Goal: Task Accomplishment & Management: Complete application form

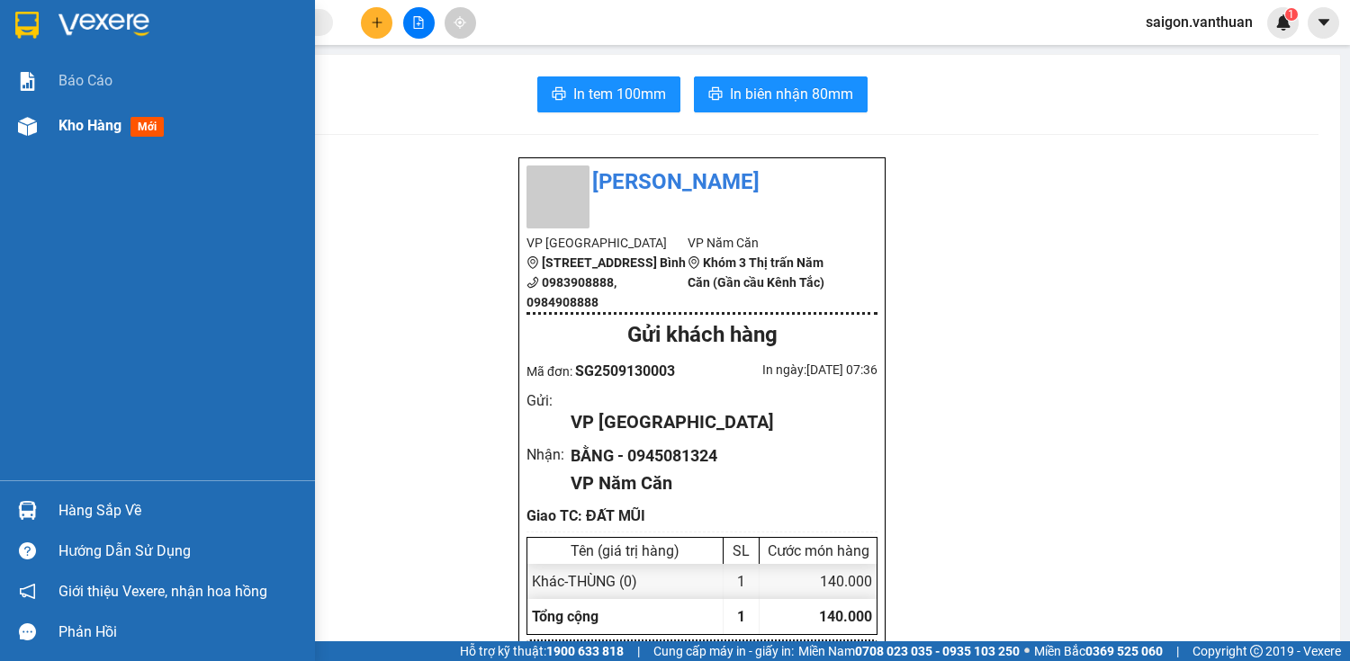
click at [50, 135] on div "Kho hàng mới" at bounding box center [157, 125] width 315 height 45
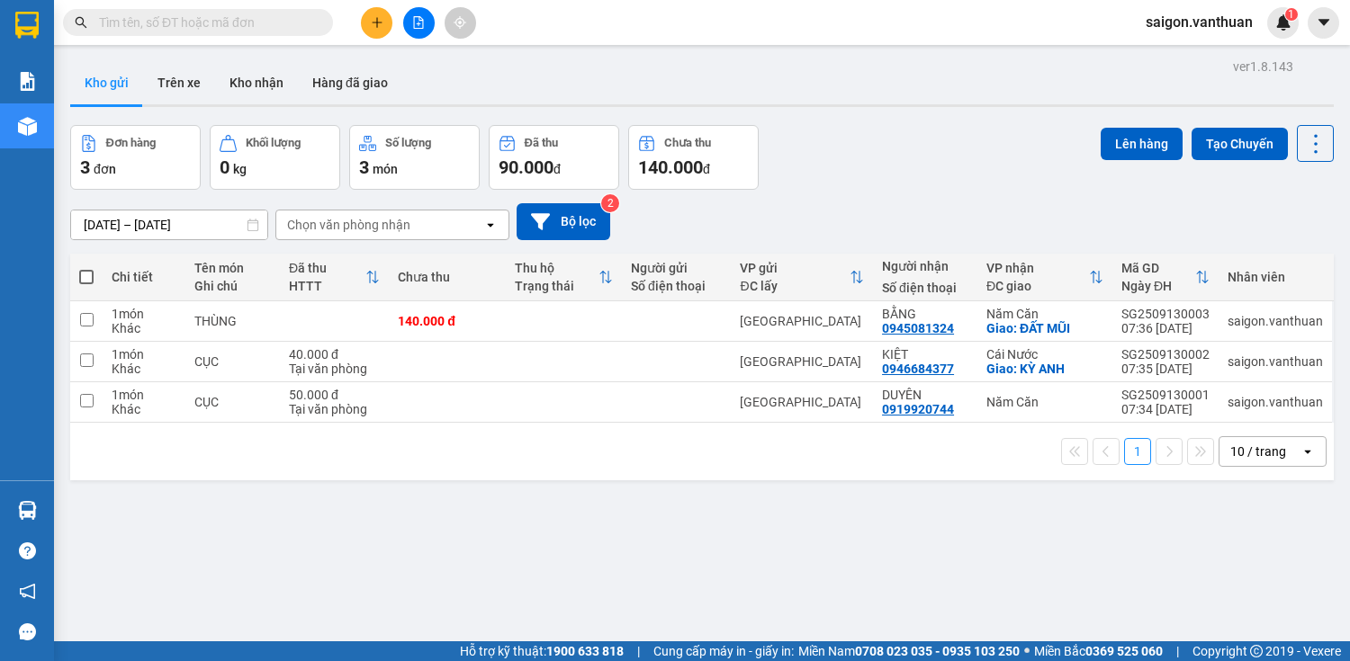
click at [381, 24] on icon "plus" at bounding box center [377, 22] width 13 height 13
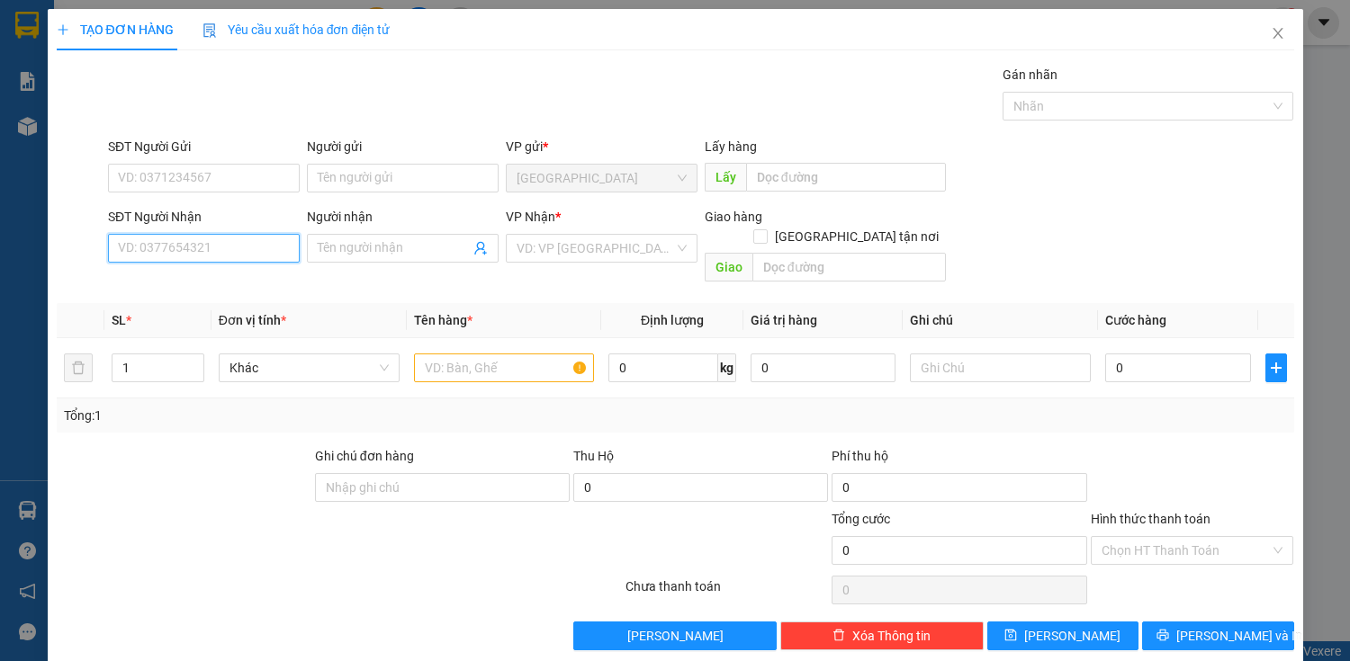
click at [211, 254] on input "SĐT Người Nhận" at bounding box center [204, 248] width 192 height 29
type input "0949761559"
click at [218, 281] on div "0949761559 - OANH" at bounding box center [202, 284] width 168 height 20
type input "OANH"
type input "50.000"
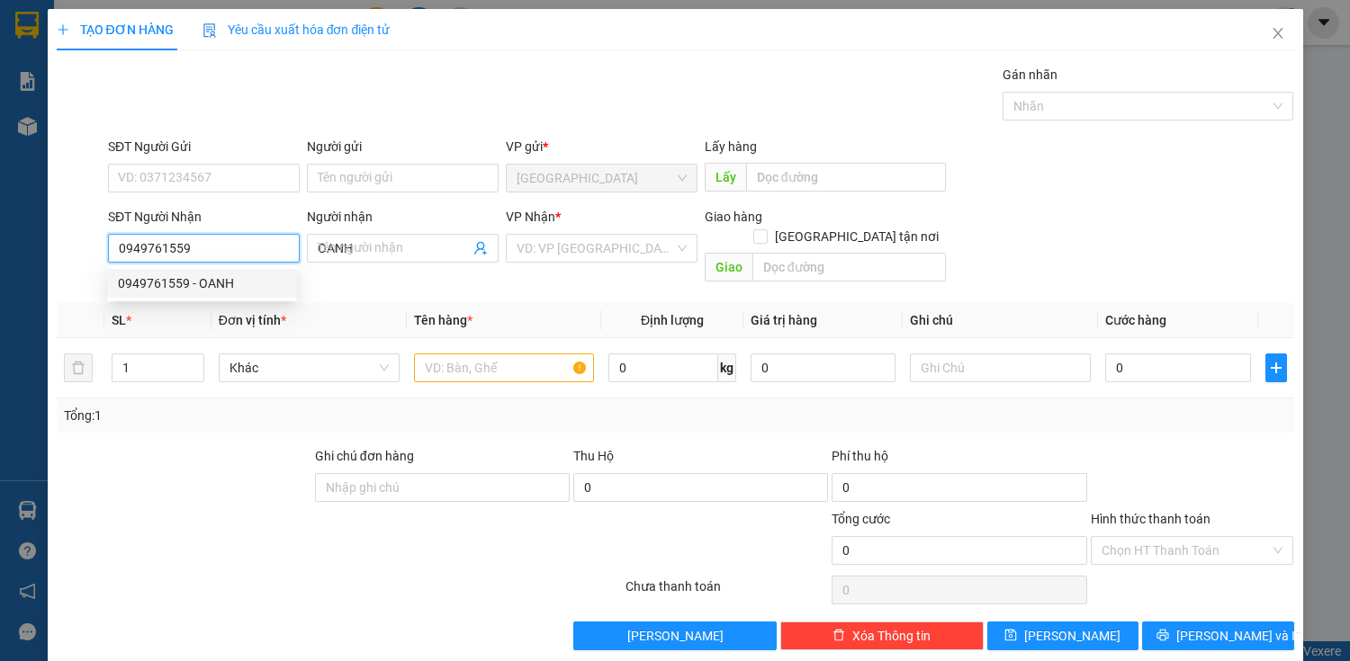
type input "50.000"
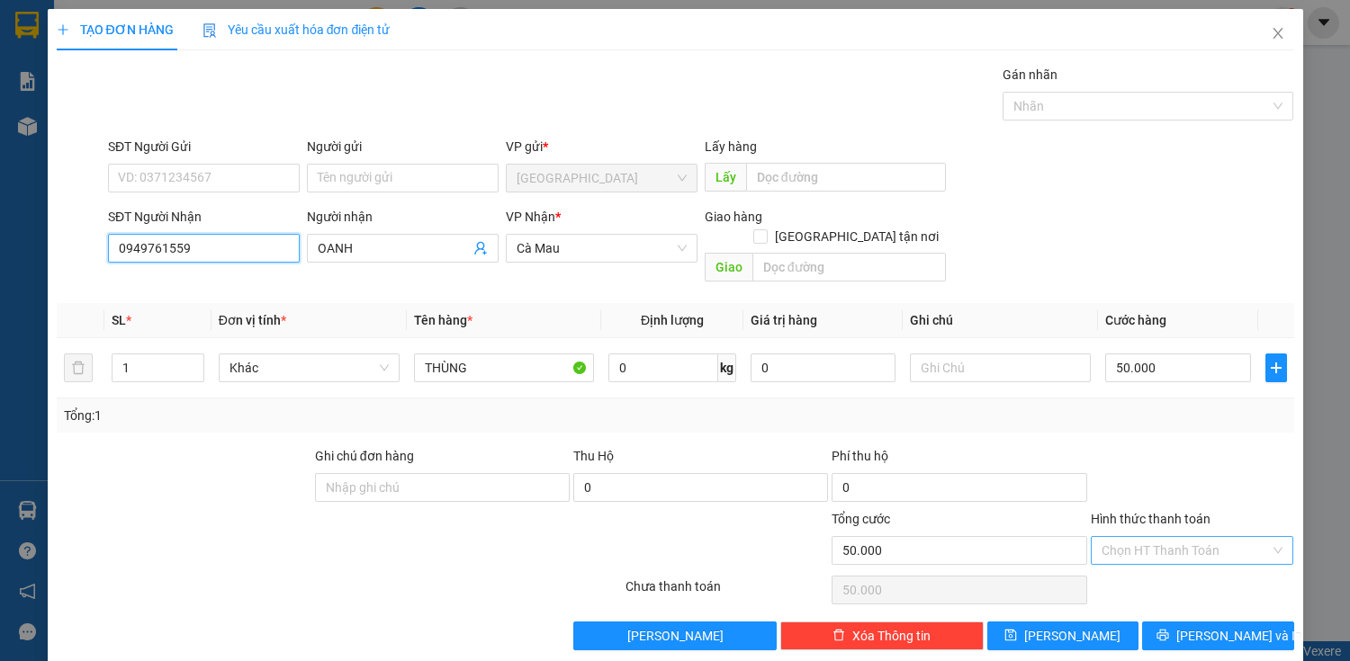
type input "0949761559"
click at [1195, 537] on input "Hình thức thanh toán" at bounding box center [1186, 550] width 169 height 27
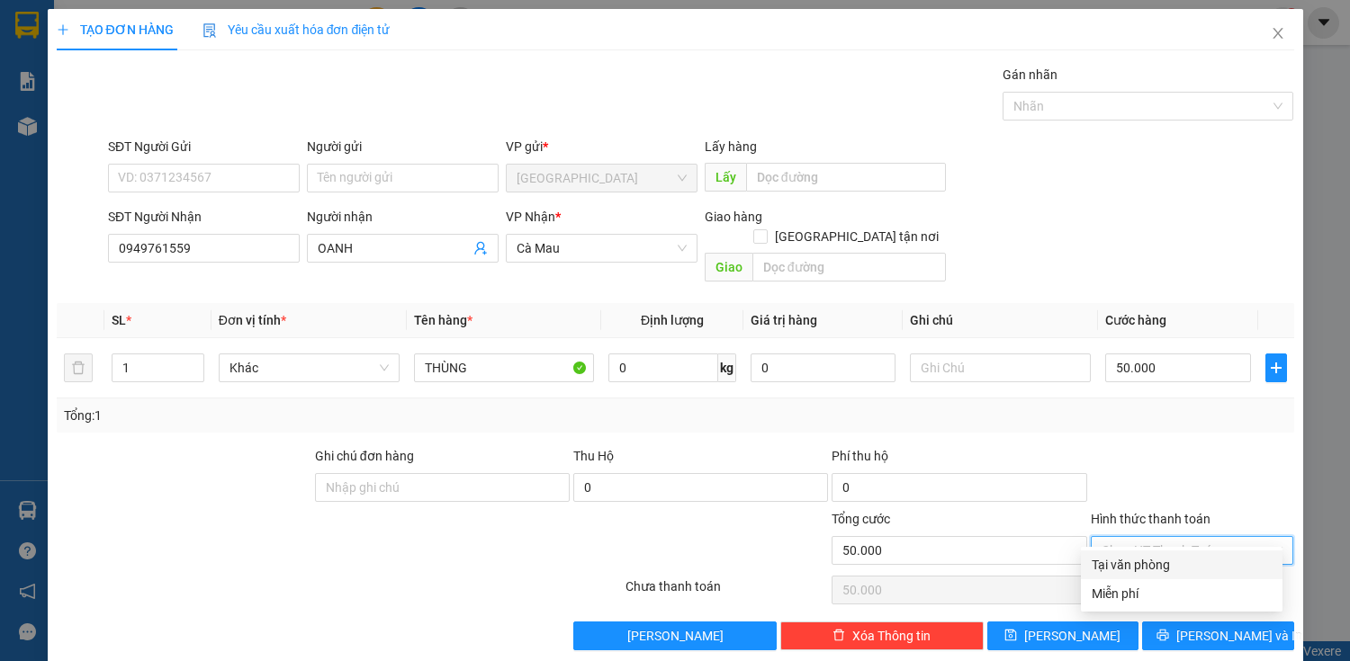
click at [1182, 574] on div "Tại văn phòng" at bounding box center [1182, 565] width 202 height 29
type input "0"
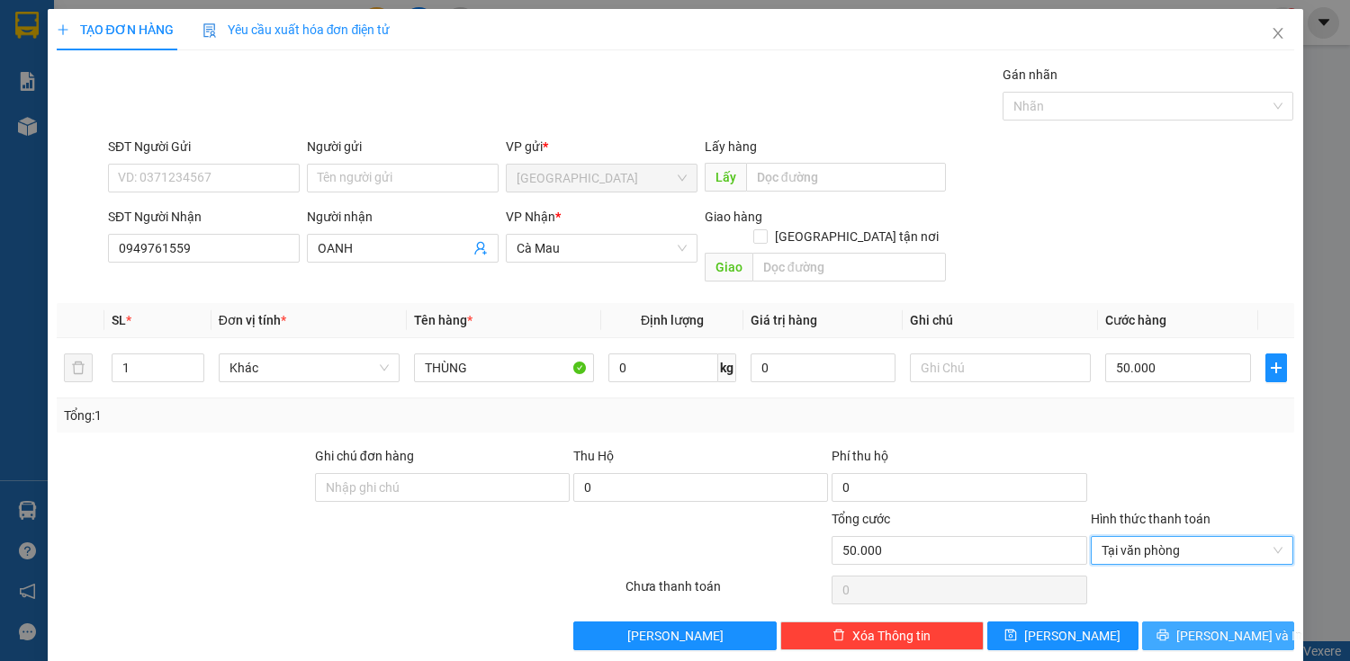
click at [1191, 626] on span "Lưu và In" at bounding box center [1239, 636] width 126 height 20
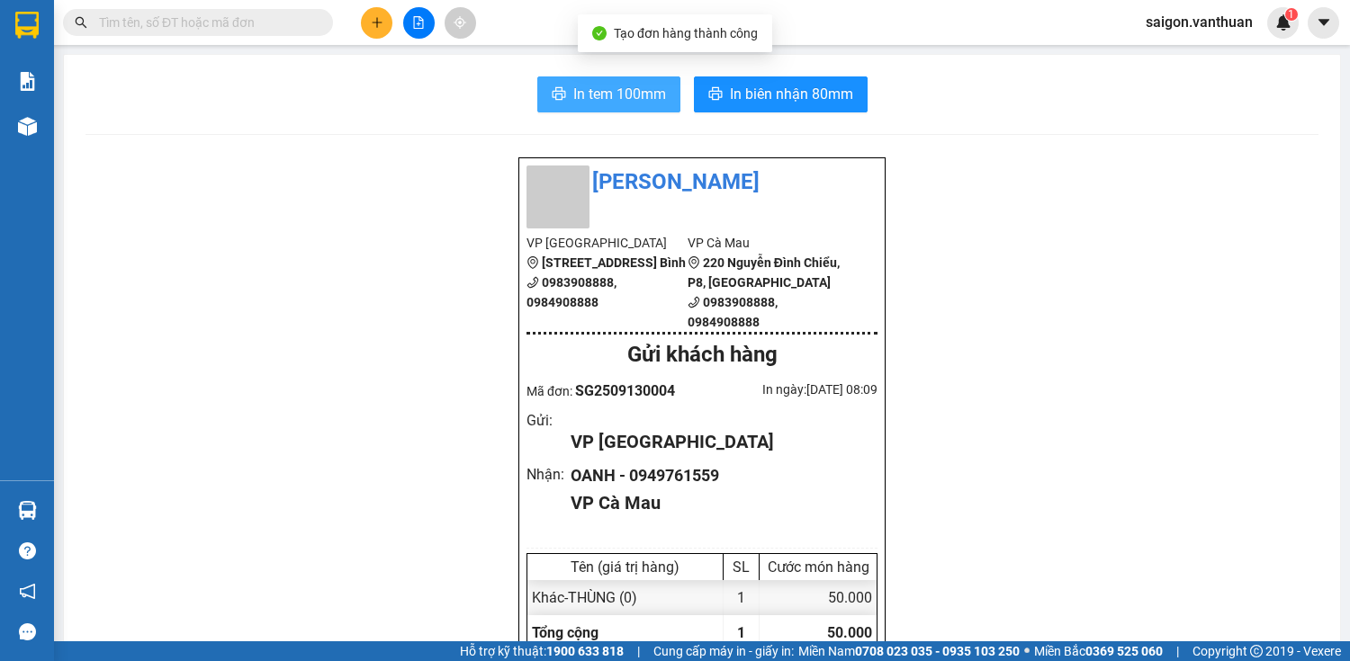
drag, startPoint x: 589, startPoint y: 83, endPoint x: 603, endPoint y: 81, distance: 14.5
click at [589, 83] on span "In tem 100mm" at bounding box center [619, 94] width 93 height 22
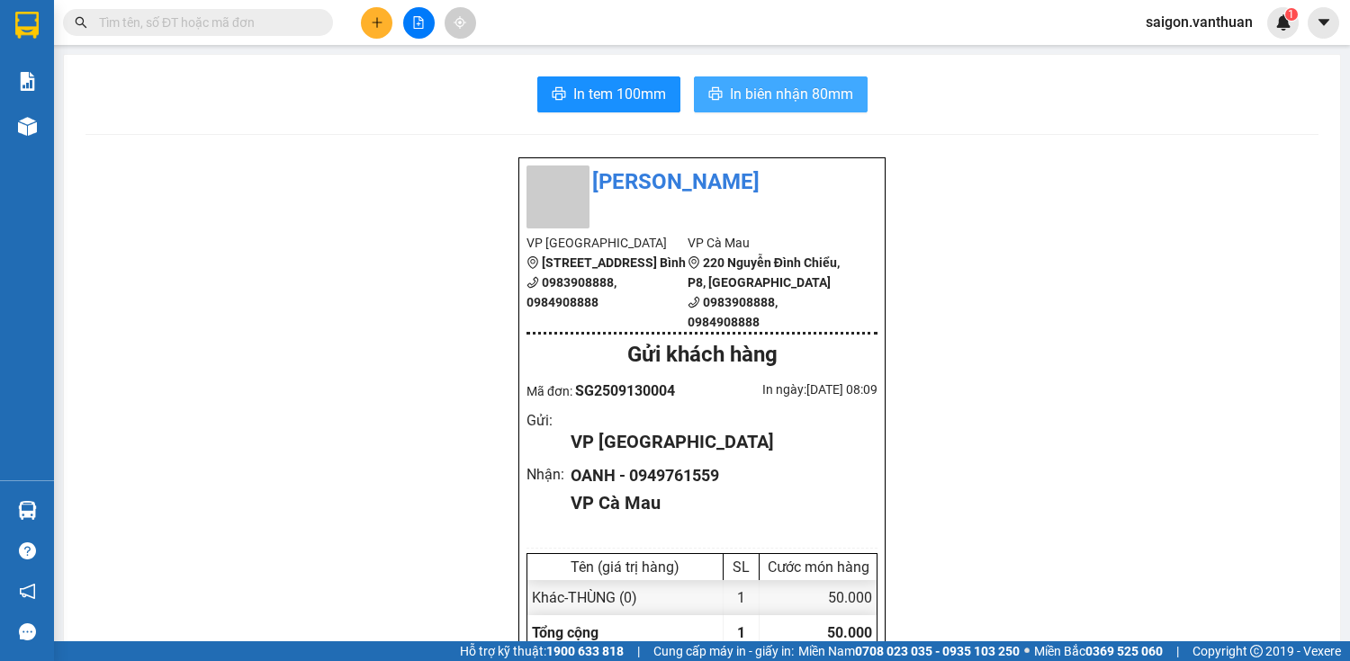
click at [781, 89] on span "In biên nhận 80mm" at bounding box center [791, 94] width 123 height 22
click at [400, 22] on div at bounding box center [418, 22] width 135 height 31
click at [392, 22] on div at bounding box center [418, 22] width 135 height 31
click at [368, 22] on button at bounding box center [376, 22] width 31 height 31
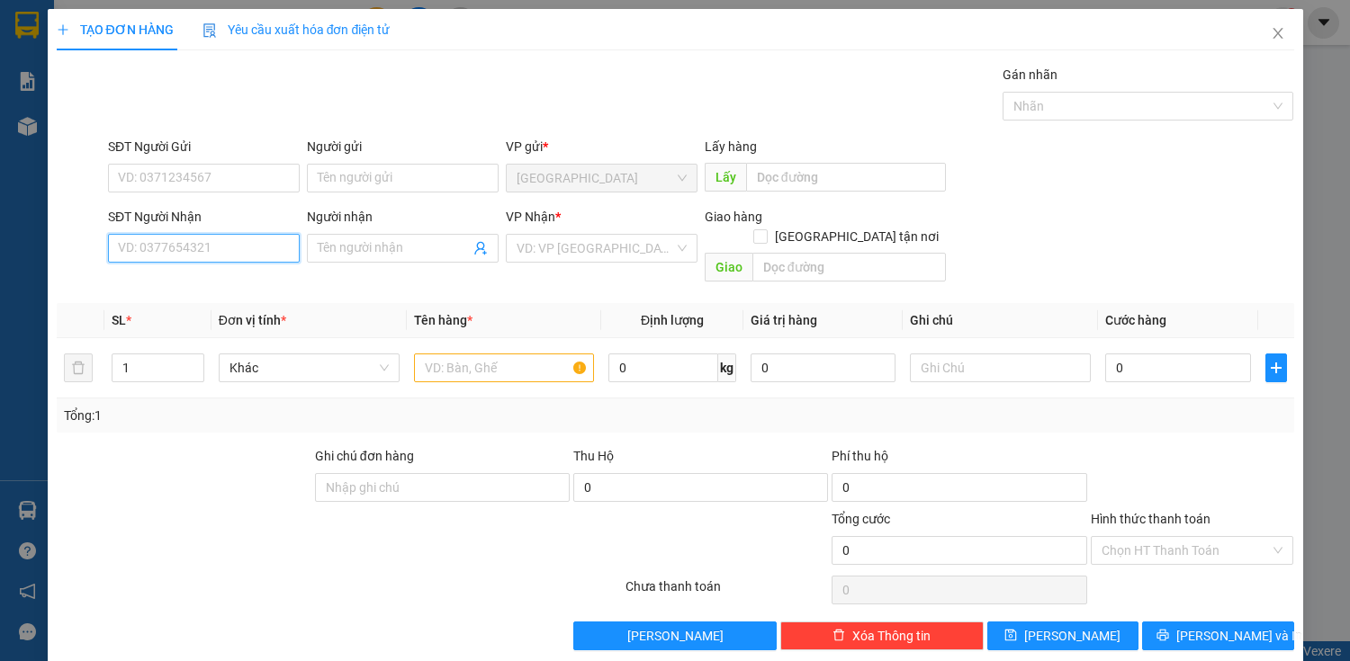
click at [281, 241] on input "SĐT Người Nhận" at bounding box center [204, 248] width 192 height 29
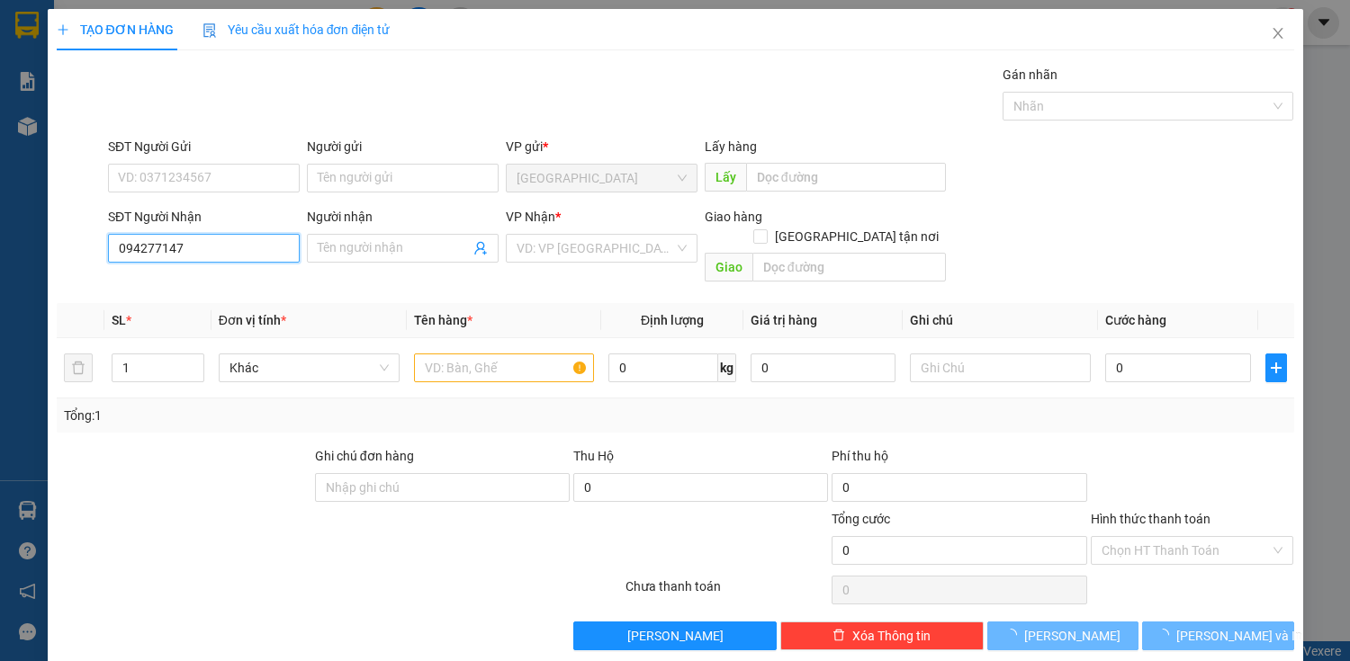
type input "0942771471"
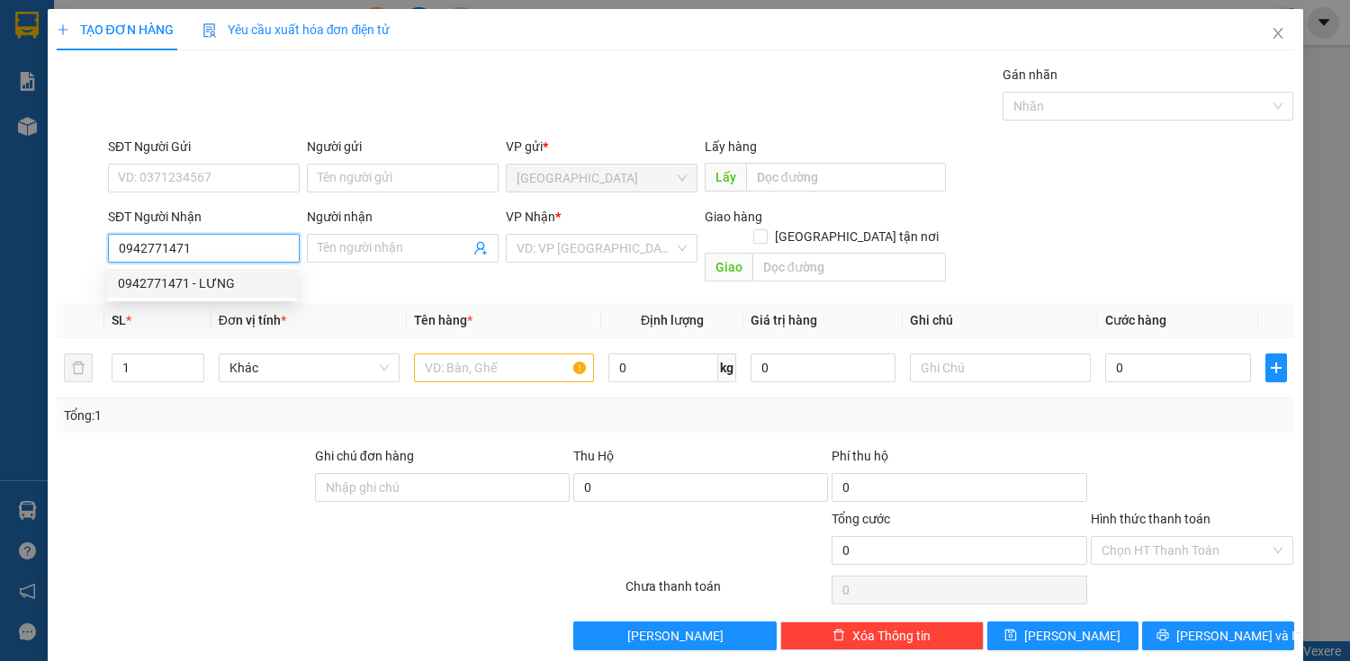
click at [257, 274] on div "0942771471 - LƯNG" at bounding box center [202, 284] width 168 height 20
type input "LƯNG"
checkbox input "true"
type input "RẠCH GÓC"
type input "60.000"
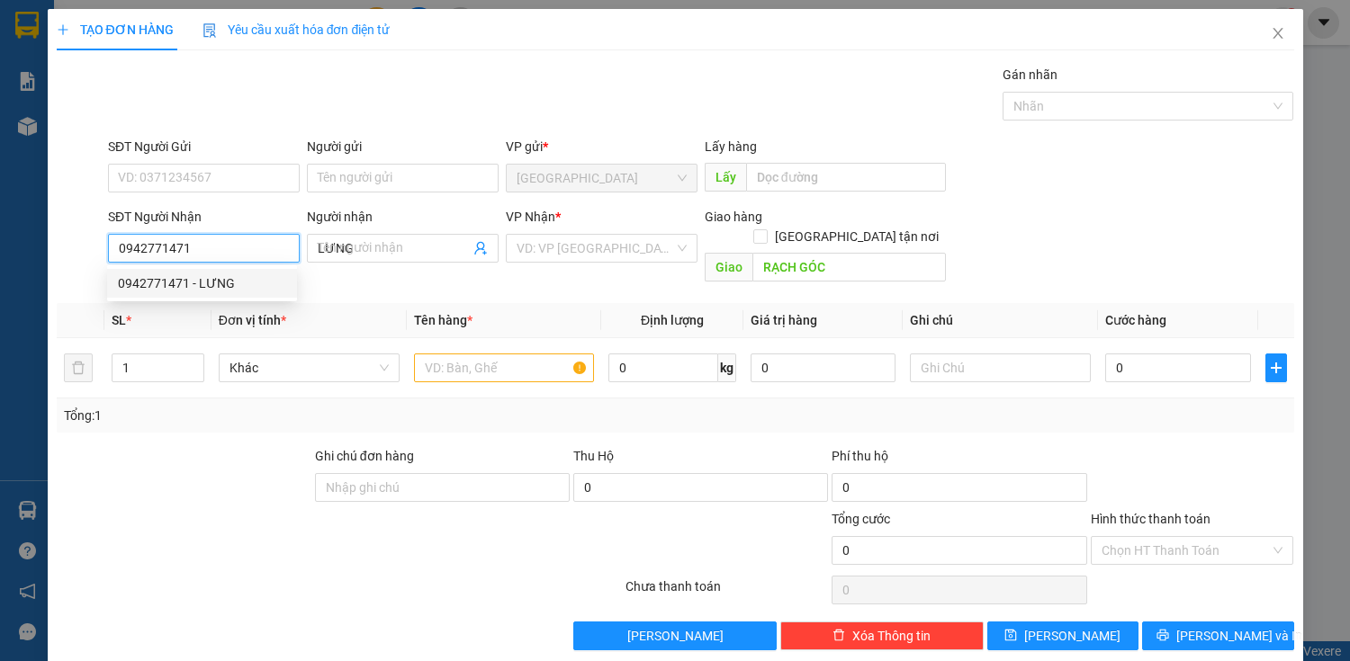
type input "60.000"
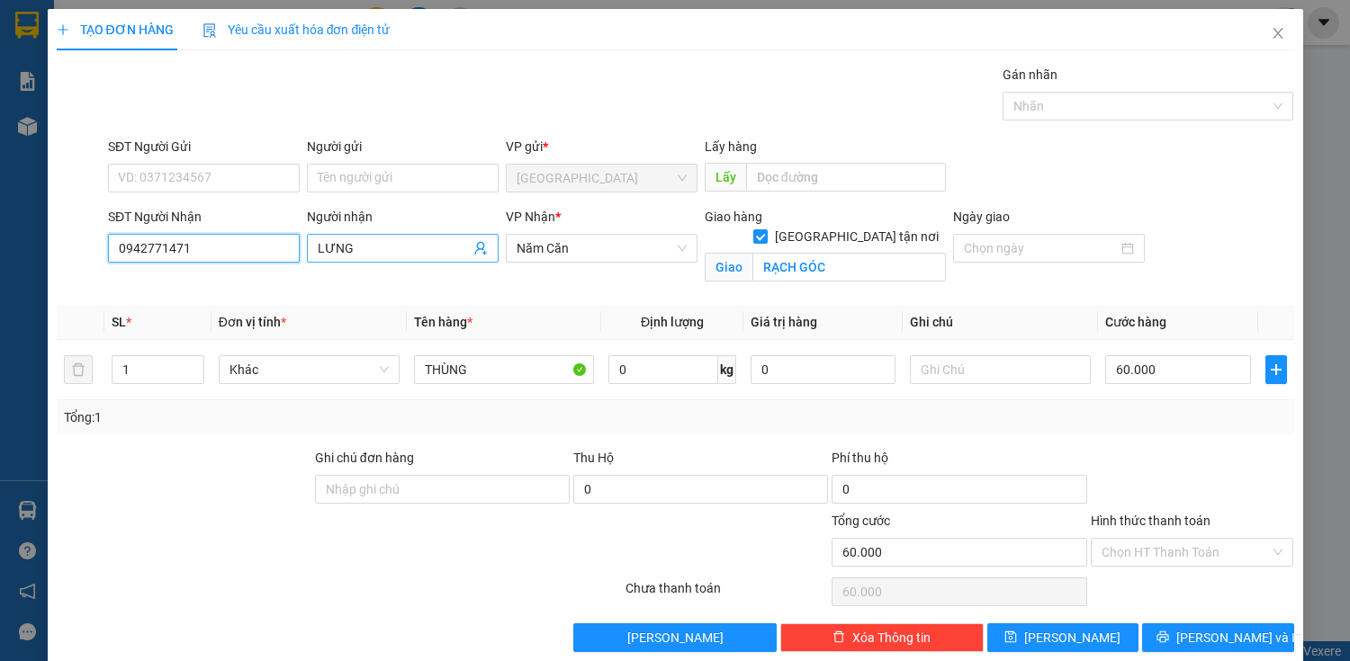
type input "0942771471"
click at [382, 237] on span "LƯNG" at bounding box center [403, 248] width 192 height 29
click at [1184, 361] on input "60.000" at bounding box center [1177, 369] width 145 height 29
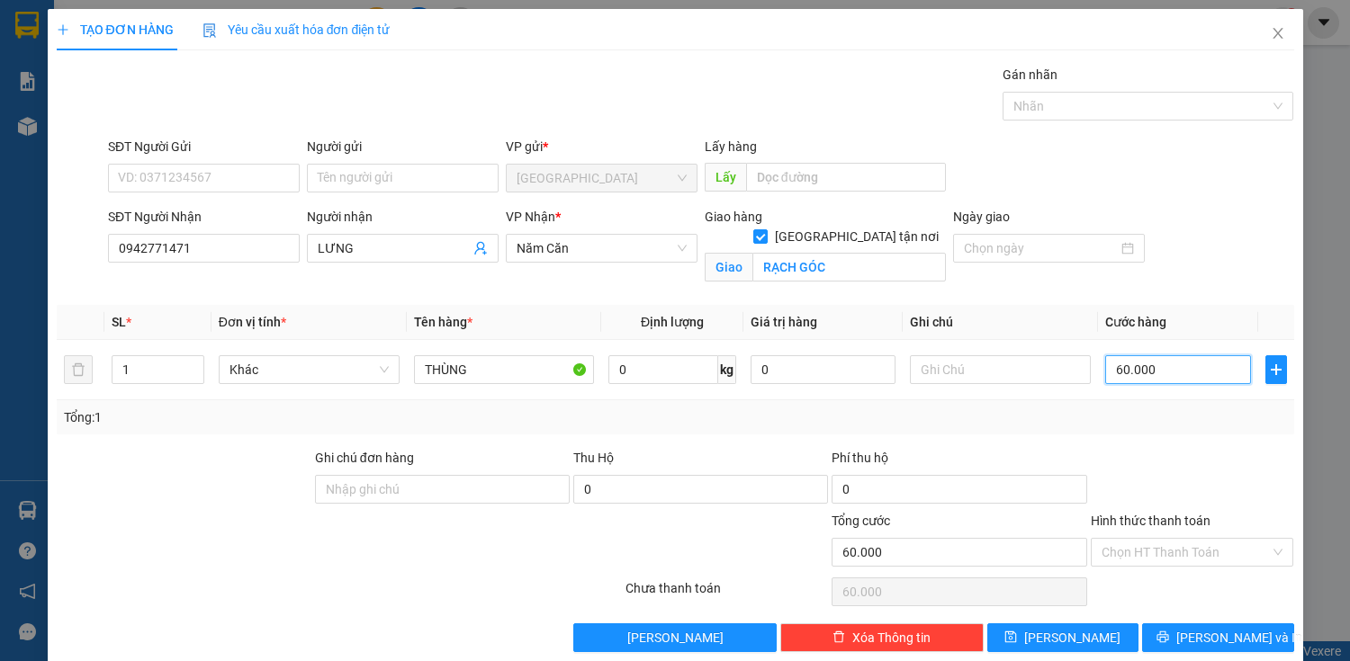
type input "0"
type input "0.000"
type input "70.000"
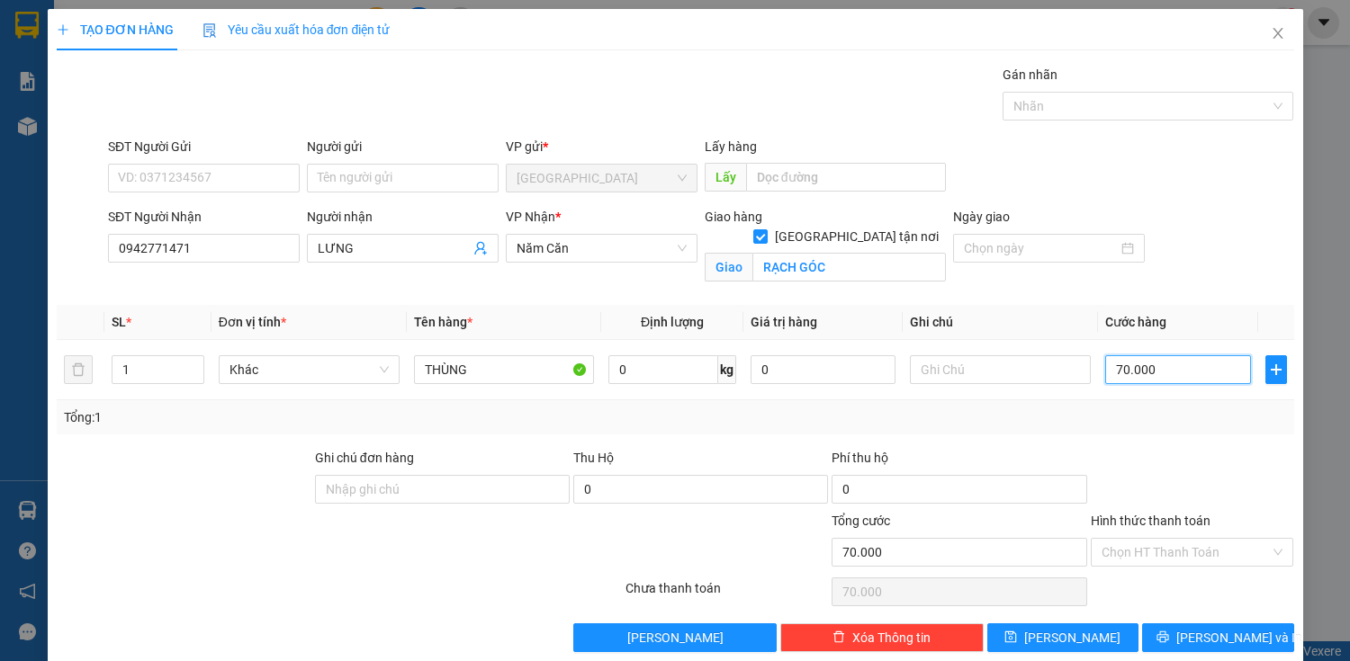
type input "70.000"
click at [1157, 433] on div "Transit Pickup Surcharge Ids Transit Deliver Surcharge Ids Transit Deliver Surc…" at bounding box center [675, 359] width 1237 height 588
click at [1215, 584] on div "Chọn HT Thanh Toán" at bounding box center [1192, 592] width 207 height 36
click at [634, 490] on input "0" at bounding box center [700, 489] width 255 height 29
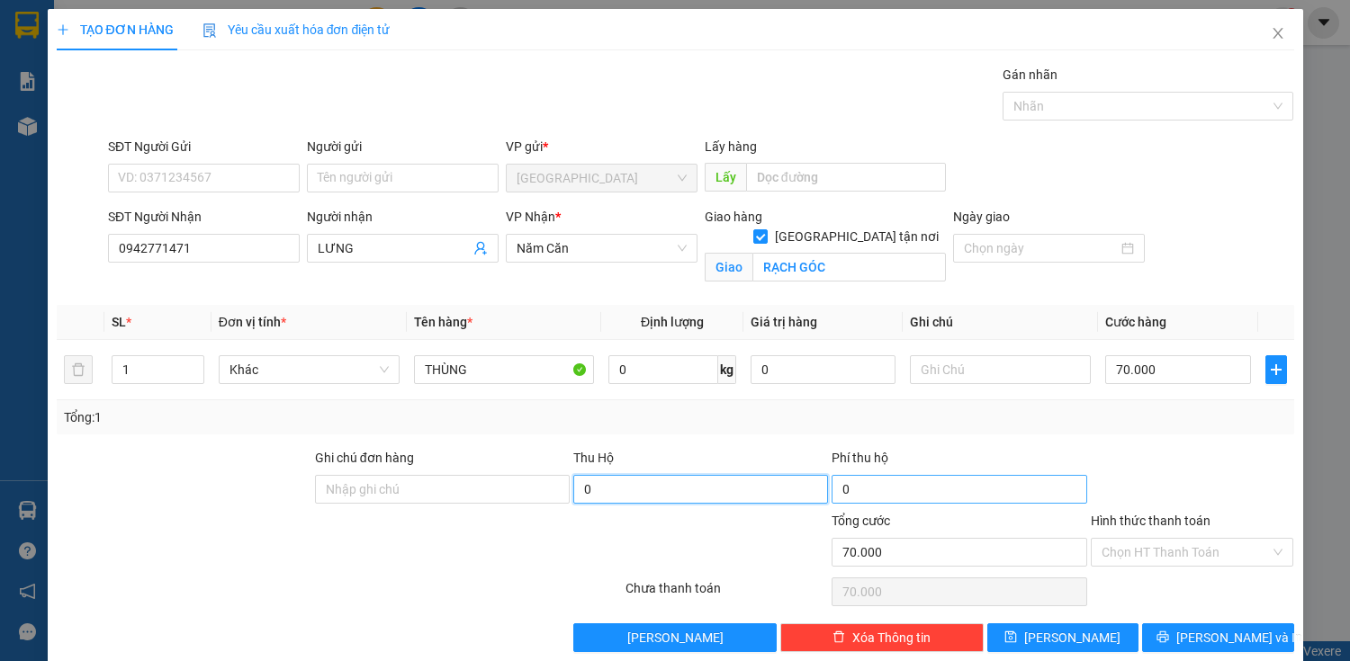
drag, startPoint x: 634, startPoint y: 490, endPoint x: 824, endPoint y: 499, distance: 191.0
click at [643, 489] on input "0" at bounding box center [700, 489] width 255 height 29
click at [838, 500] on input "0" at bounding box center [959, 489] width 255 height 29
drag, startPoint x: 838, startPoint y: 500, endPoint x: 867, endPoint y: 544, distance: 51.9
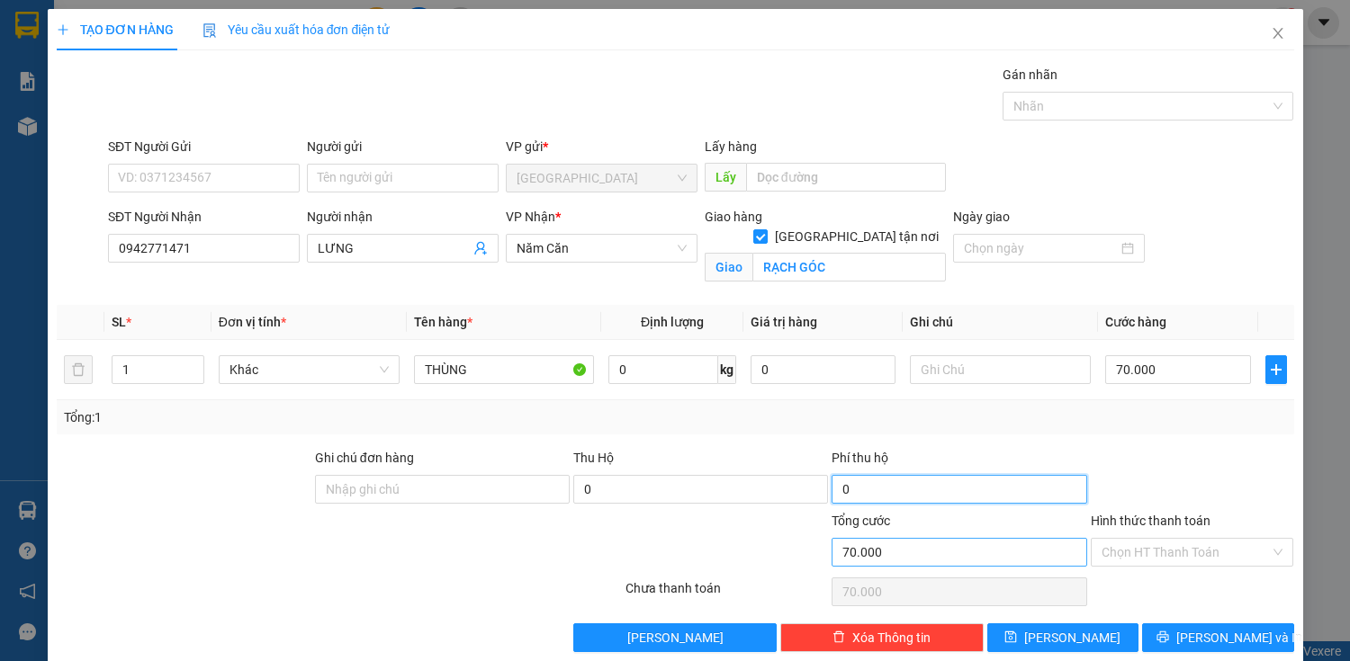
click at [839, 508] on div "0" at bounding box center [959, 493] width 255 height 36
click at [877, 547] on input "70.000" at bounding box center [959, 552] width 255 height 29
click at [876, 549] on input "70.000" at bounding box center [959, 552] width 255 height 29
click at [926, 457] on div "Phí thu hộ" at bounding box center [959, 461] width 255 height 27
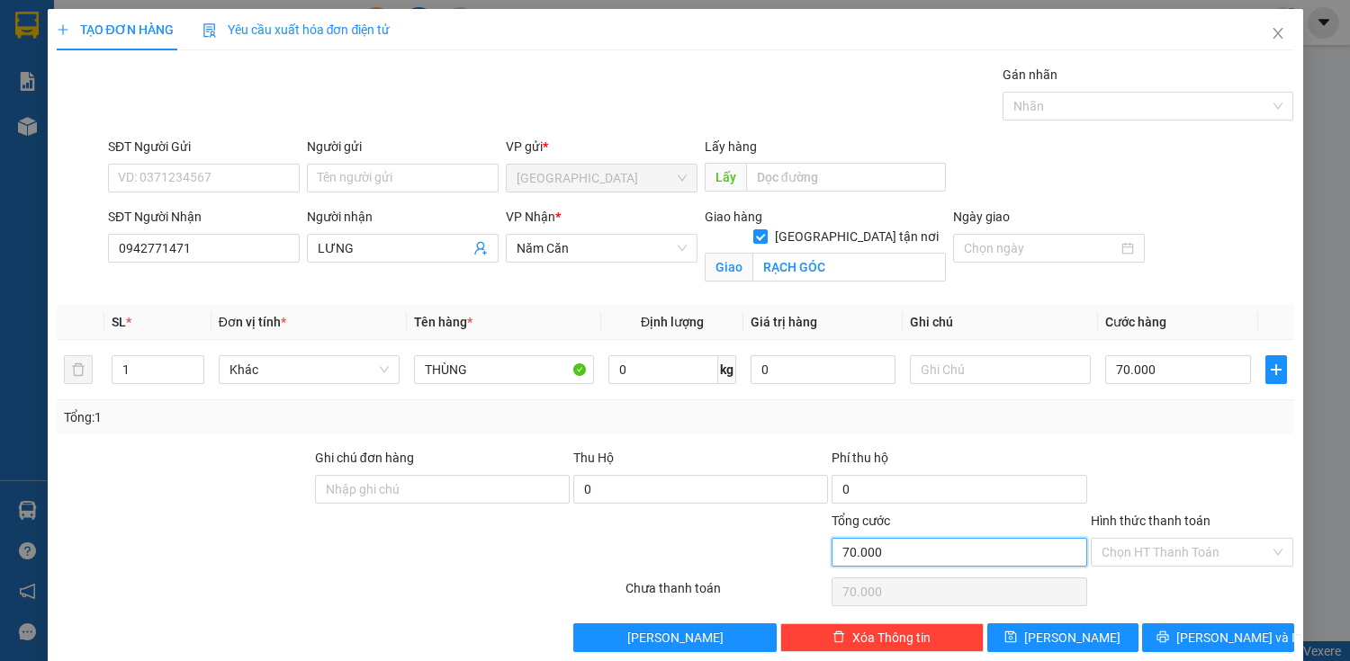
click at [917, 540] on input "70.000" at bounding box center [959, 552] width 255 height 29
click at [918, 541] on input "70.000" at bounding box center [959, 552] width 255 height 29
click at [1089, 486] on div at bounding box center [1192, 479] width 207 height 63
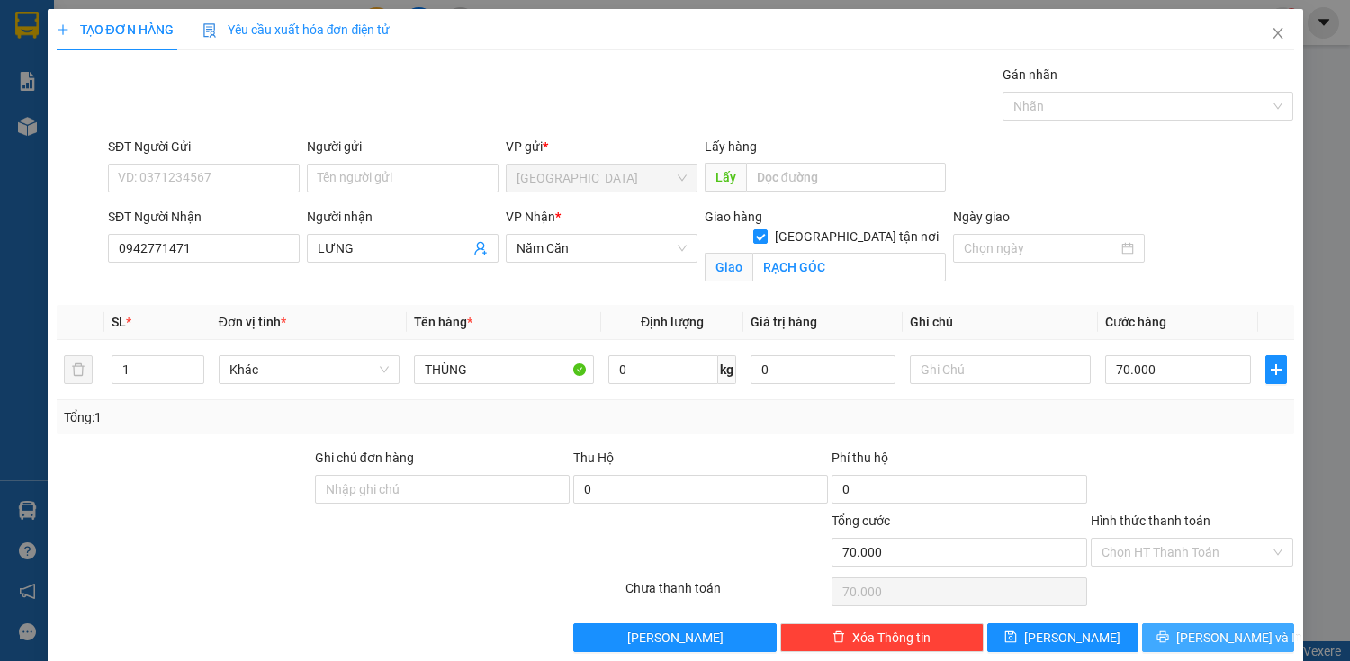
click at [1178, 647] on button "Lưu và In" at bounding box center [1217, 638] width 151 height 29
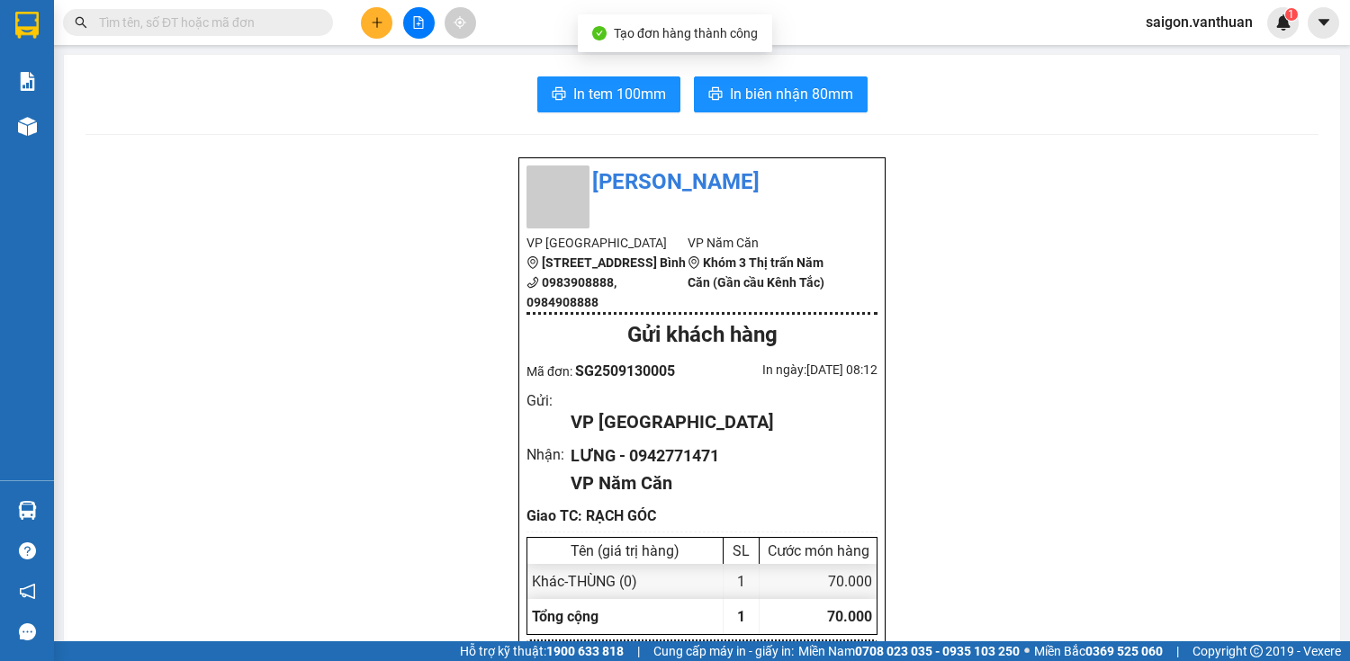
drag, startPoint x: 526, startPoint y: 76, endPoint x: 539, endPoint y: 83, distance: 14.5
click at [553, 92] on icon "printer" at bounding box center [559, 93] width 14 height 14
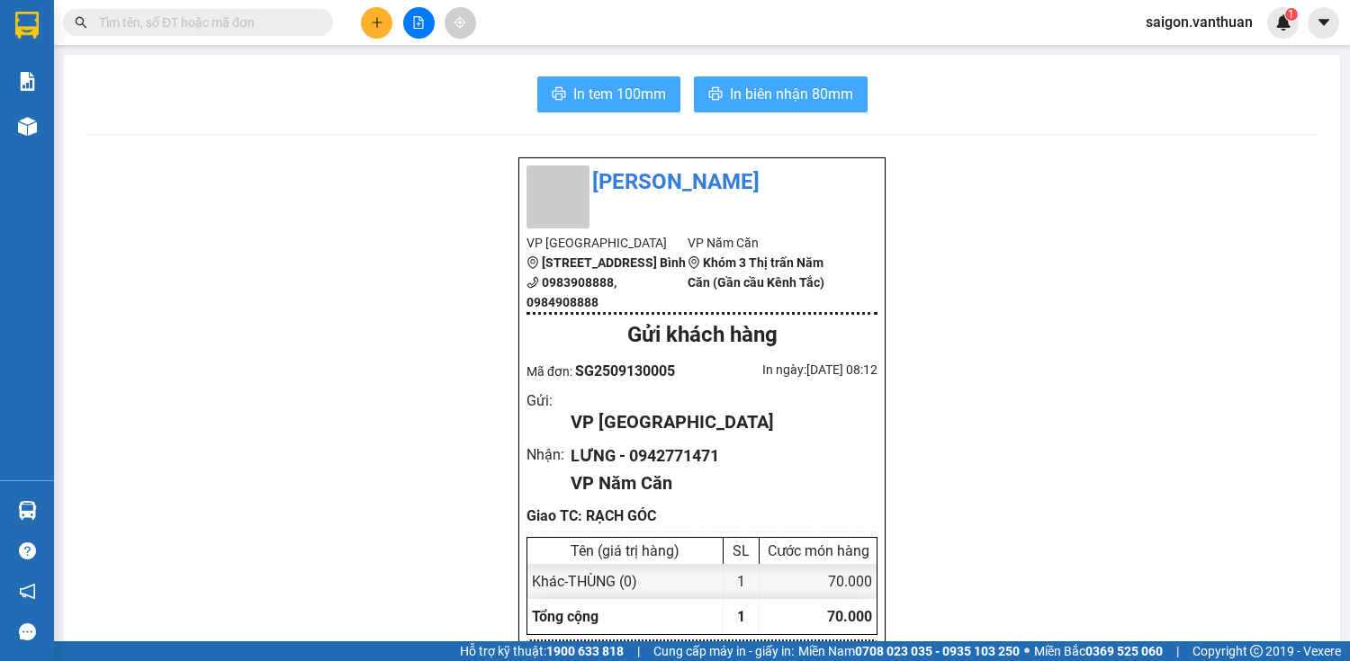
click at [761, 94] on span "In biên nhận 80mm" at bounding box center [791, 94] width 123 height 22
click at [385, 22] on button at bounding box center [376, 22] width 31 height 31
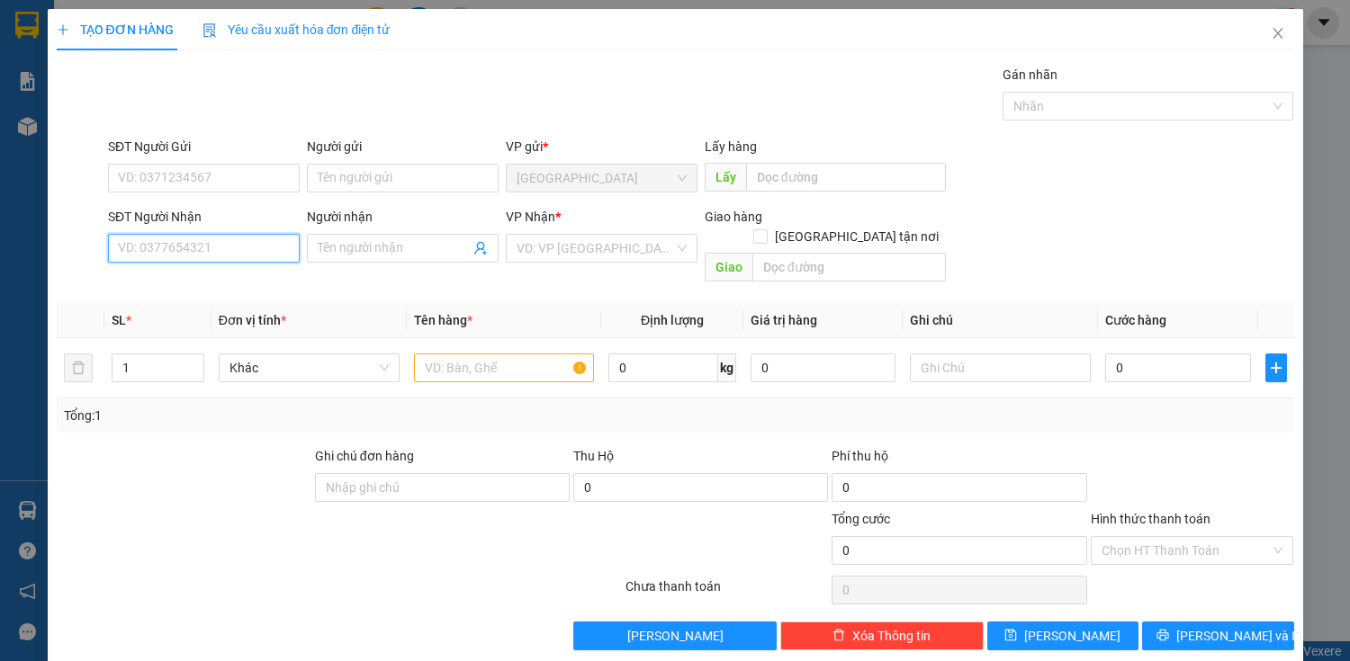
click at [209, 251] on input "SĐT Người Nhận" at bounding box center [204, 248] width 192 height 29
click at [166, 238] on input "SĐT Người Nhận" at bounding box center [204, 248] width 192 height 29
click at [170, 247] on input "SĐT Người Nhận" at bounding box center [204, 248] width 192 height 29
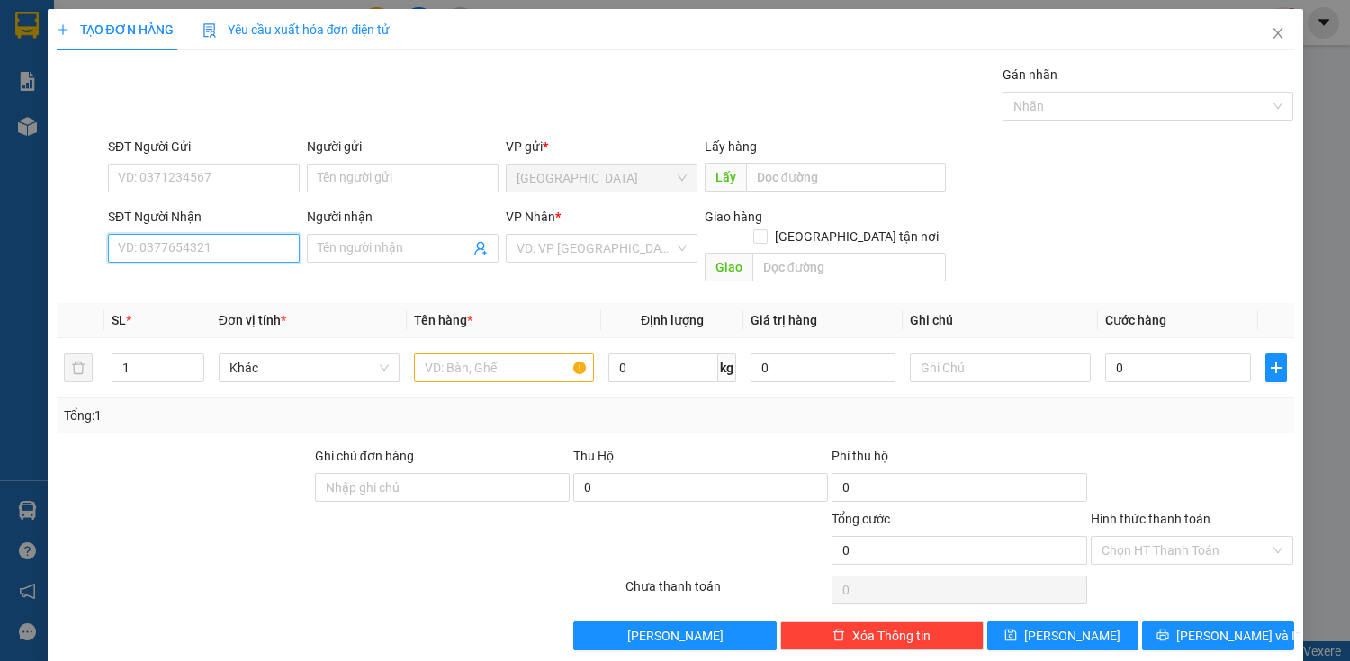
click at [170, 247] on input "SĐT Người Nhận" at bounding box center [204, 248] width 192 height 29
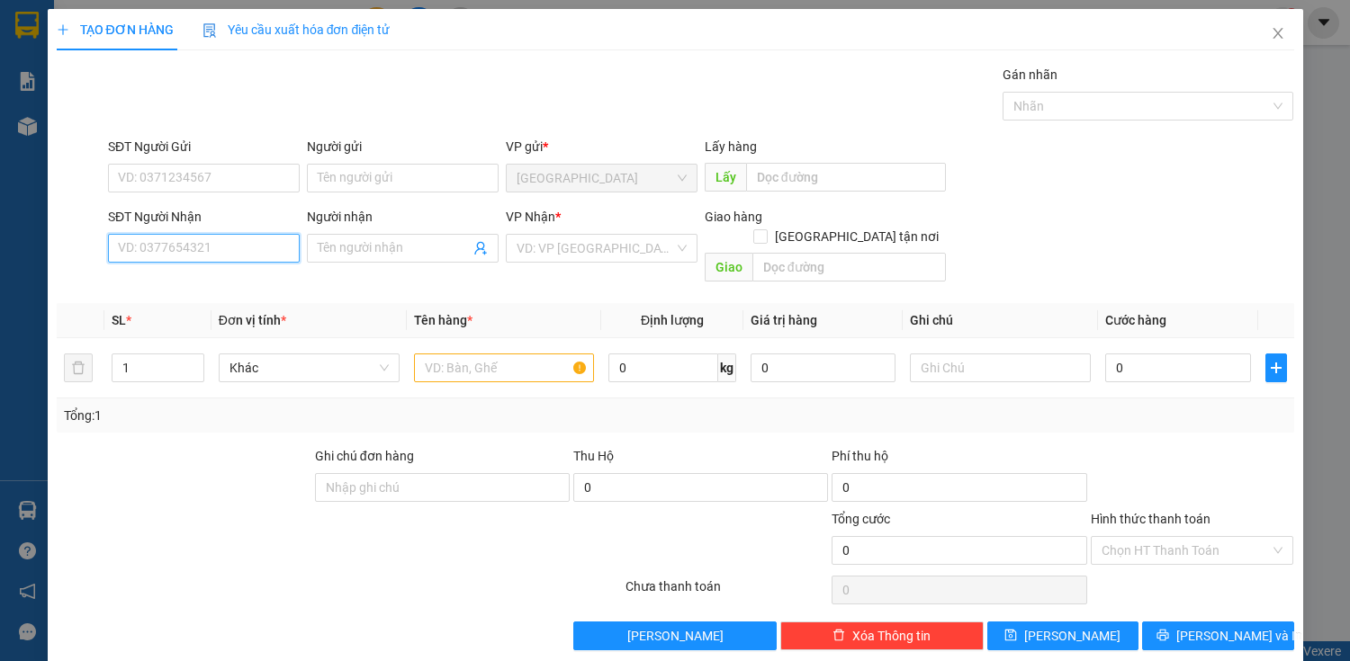
click at [170, 247] on input "SĐT Người Nhận" at bounding box center [204, 248] width 192 height 29
click at [175, 239] on input "SĐT Người Nhận" at bounding box center [204, 248] width 192 height 29
click at [175, 238] on input "SĐT Người Nhận" at bounding box center [204, 248] width 192 height 29
click at [183, 266] on div "SĐT Người Nhận VD: 0377654321" at bounding box center [204, 238] width 192 height 63
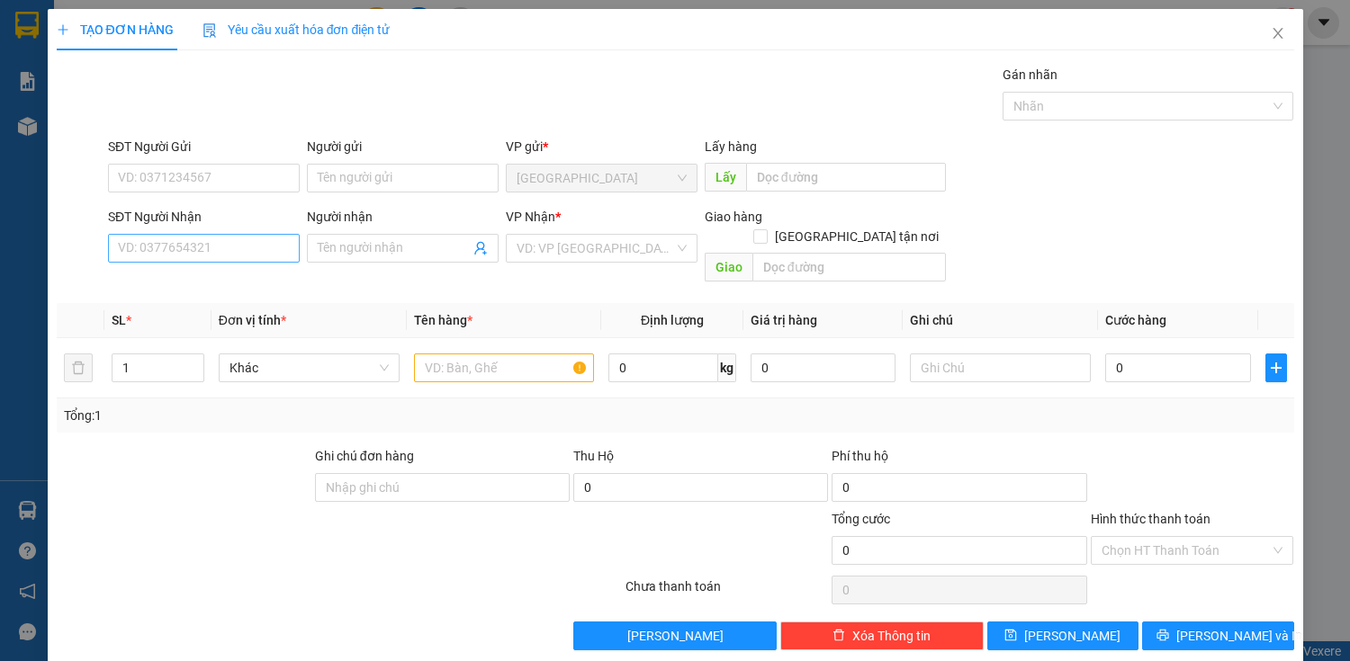
drag, startPoint x: 183, startPoint y: 264, endPoint x: 189, endPoint y: 252, distance: 13.3
click at [184, 261] on div "SĐT Người Nhận VD: 0377654321" at bounding box center [204, 238] width 192 height 63
click at [190, 252] on input "SĐT Người Nhận" at bounding box center [204, 248] width 192 height 29
click at [192, 252] on input "SĐT Người Nhận" at bounding box center [204, 248] width 192 height 29
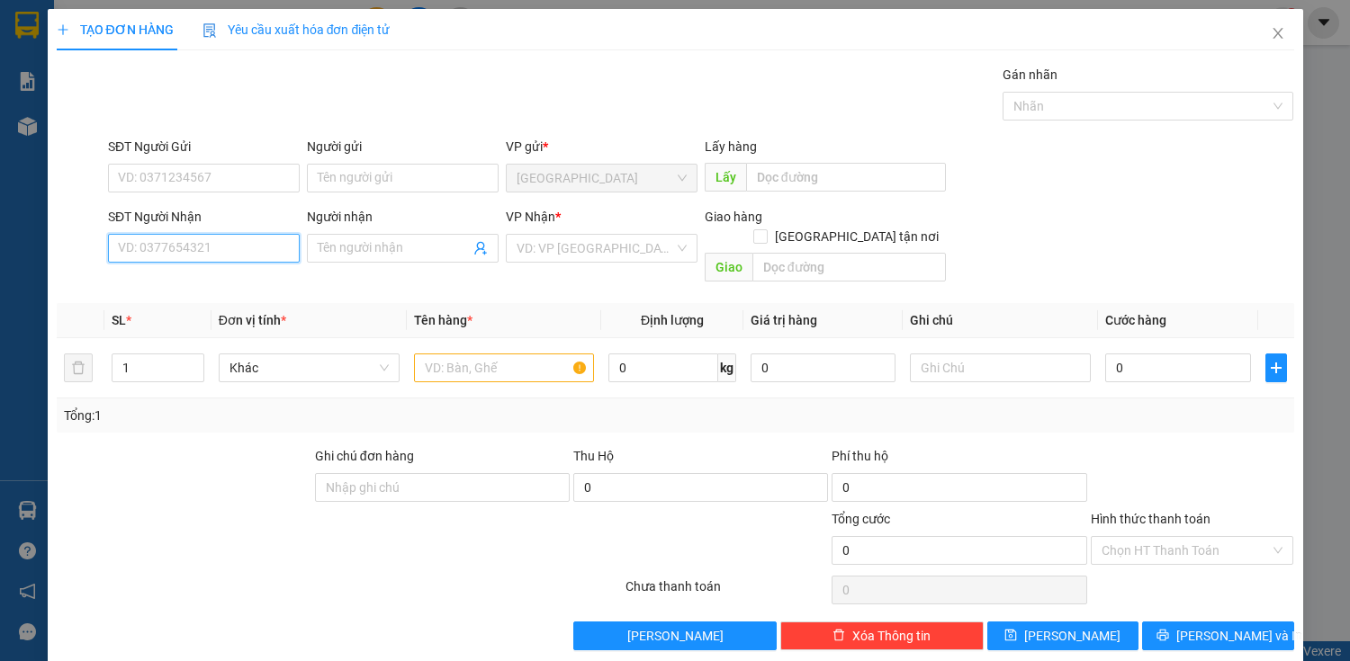
click at [192, 252] on input "SĐT Người Nhận" at bounding box center [204, 248] width 192 height 29
click at [193, 252] on input "SĐT Người Nhận" at bounding box center [204, 248] width 192 height 29
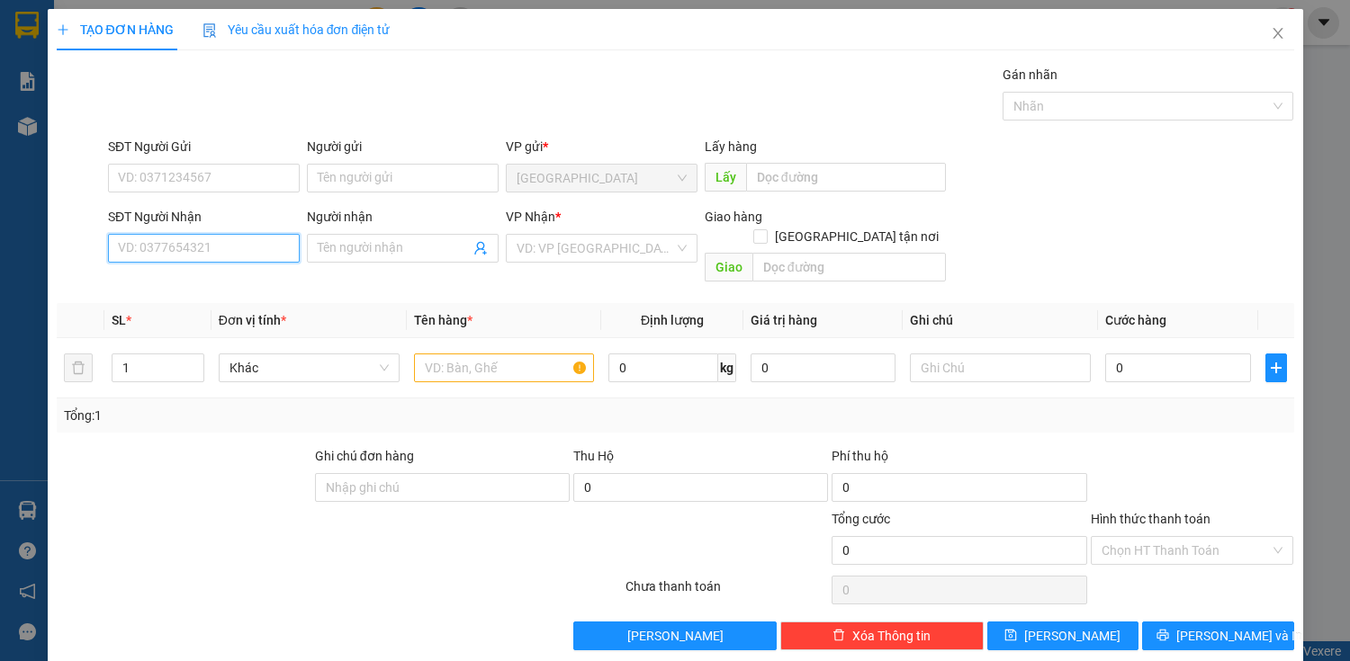
click at [193, 252] on input "SĐT Người Nhận" at bounding box center [204, 248] width 192 height 29
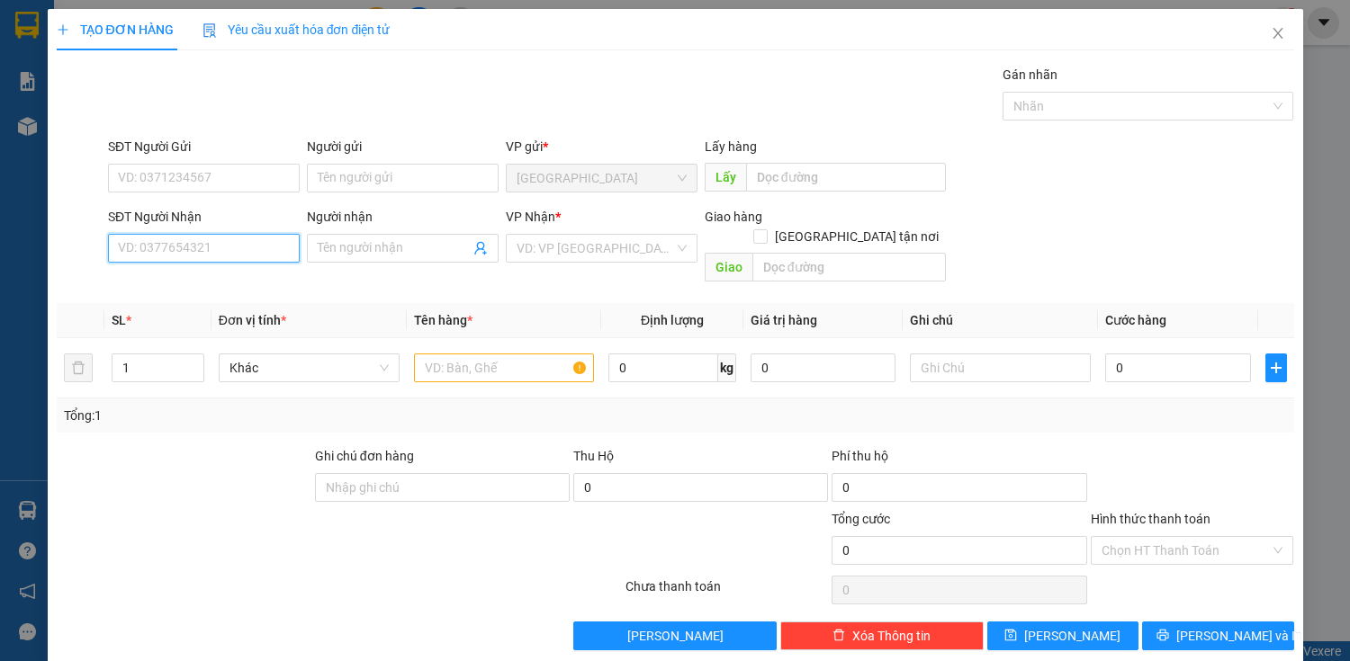
click at [193, 252] on input "SĐT Người Nhận" at bounding box center [204, 248] width 192 height 29
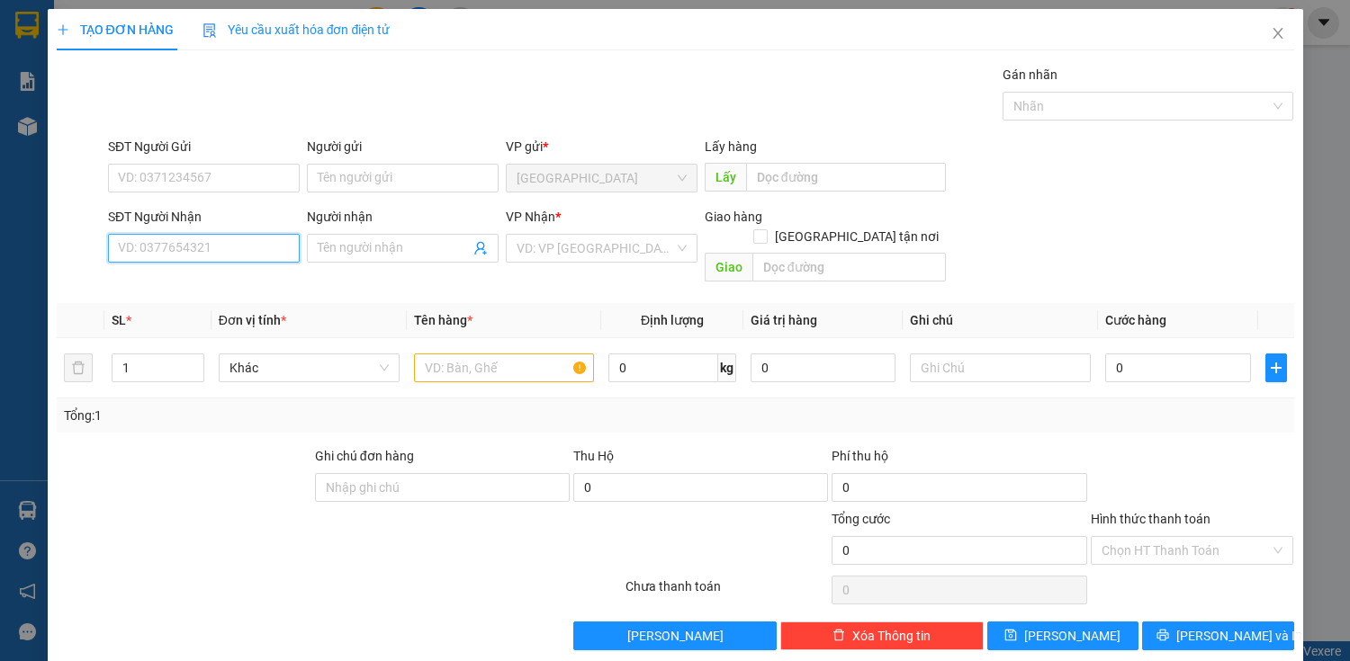
click at [193, 252] on input "SĐT Người Nhận" at bounding box center [204, 248] width 192 height 29
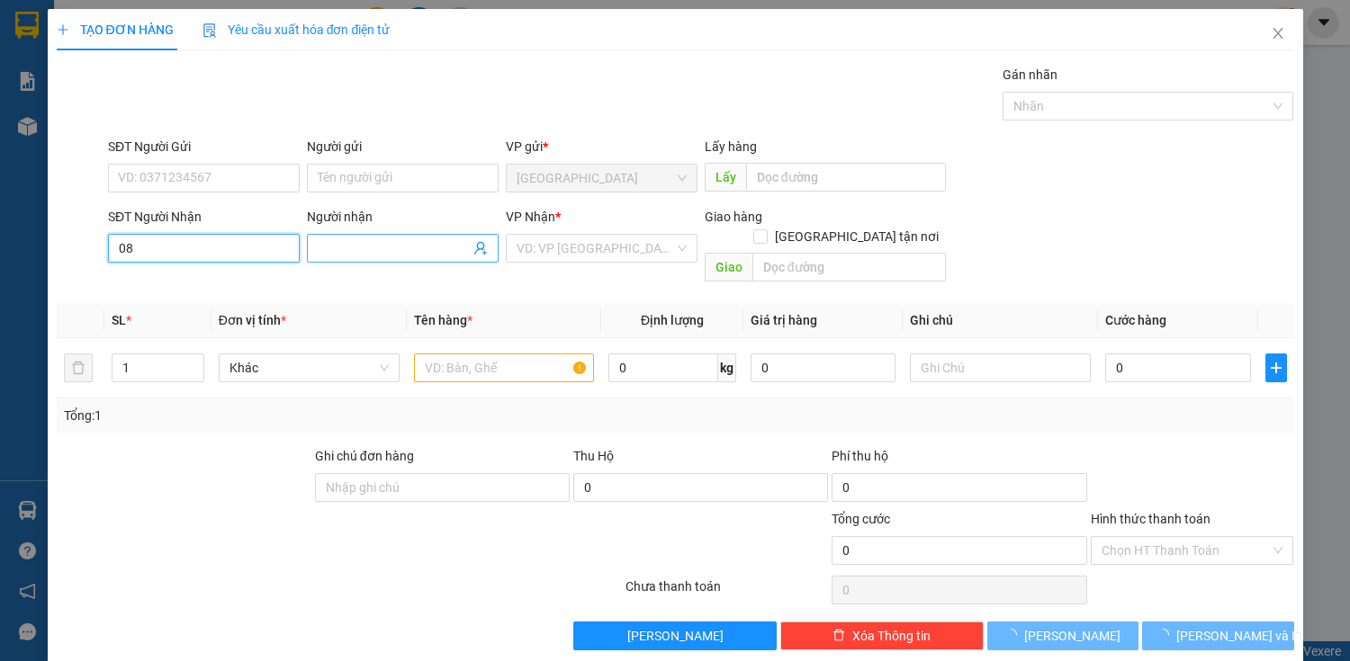
type input "0"
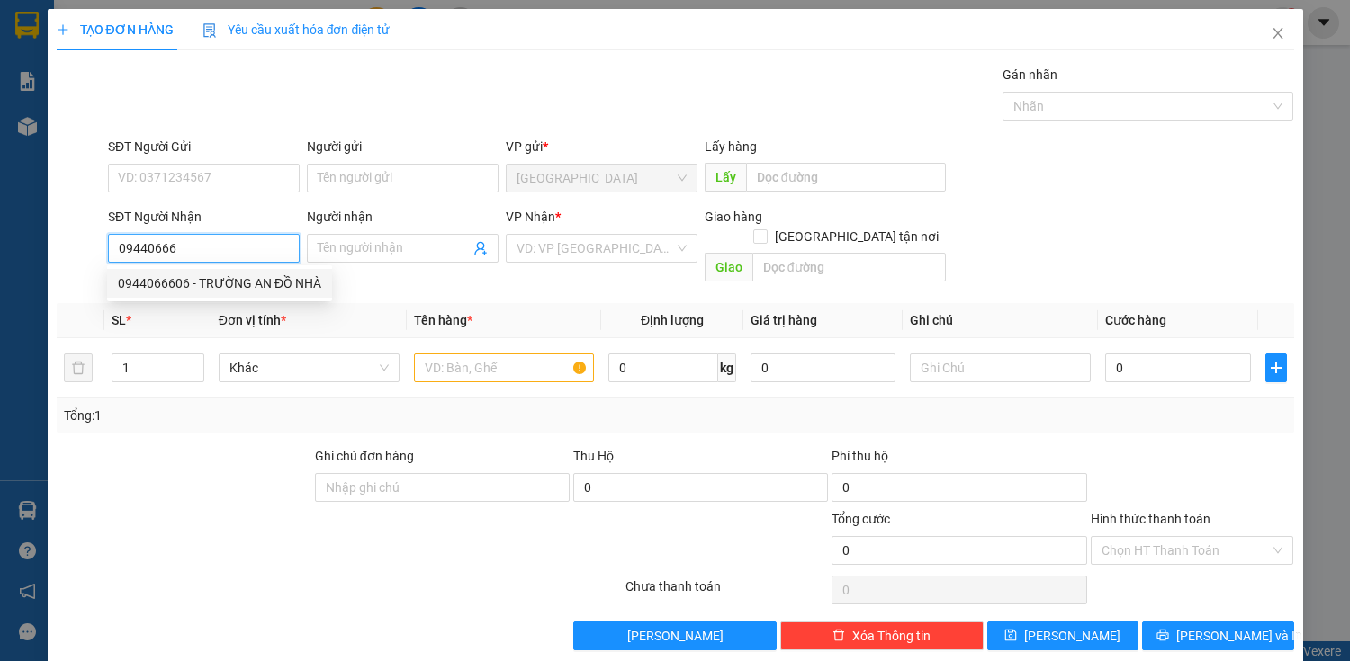
click at [268, 286] on div "0944066606 - TRƯỜNG AN ĐỒ NHÀ" at bounding box center [219, 284] width 203 height 20
type input "0944066606"
type input "TRƯỜNG AN ĐỒ NHÀ"
type input "100.000"
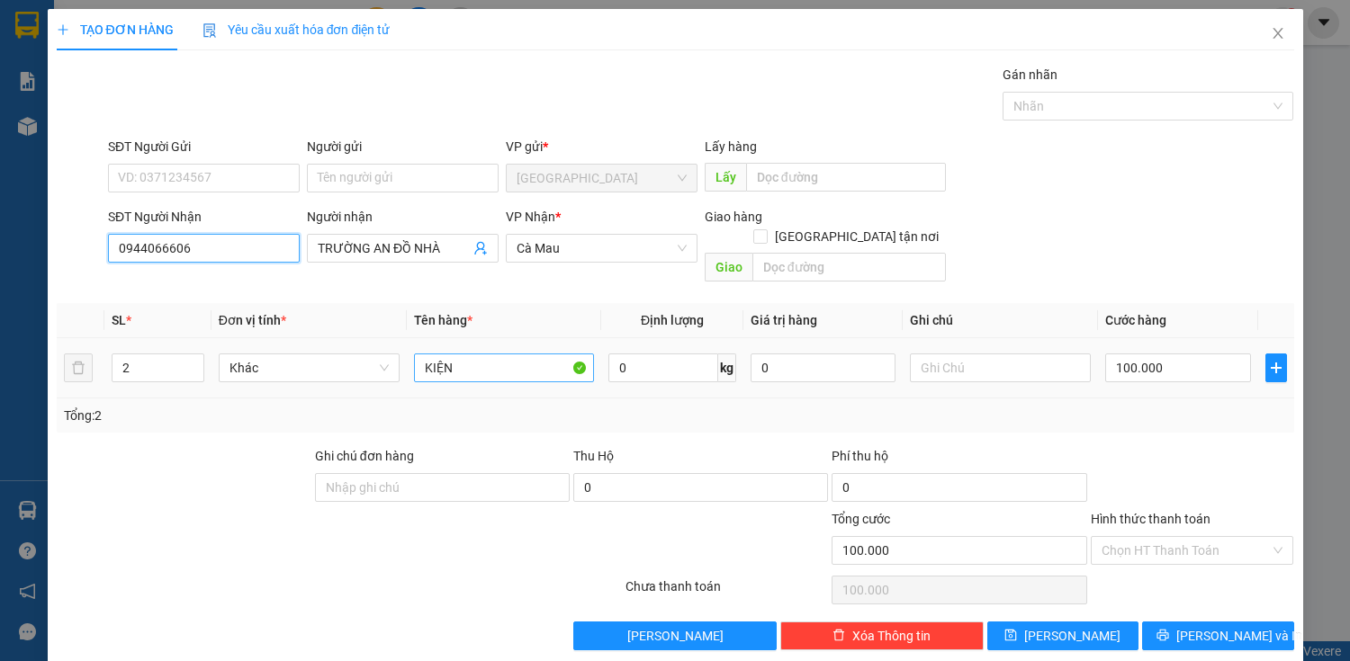
type input "0944066606"
click at [533, 356] on input "KIỆN" at bounding box center [504, 368] width 181 height 29
type input "1"
click at [191, 371] on icon "down" at bounding box center [194, 374] width 6 height 6
drag, startPoint x: 458, startPoint y: 356, endPoint x: 470, endPoint y: 349, distance: 13.7
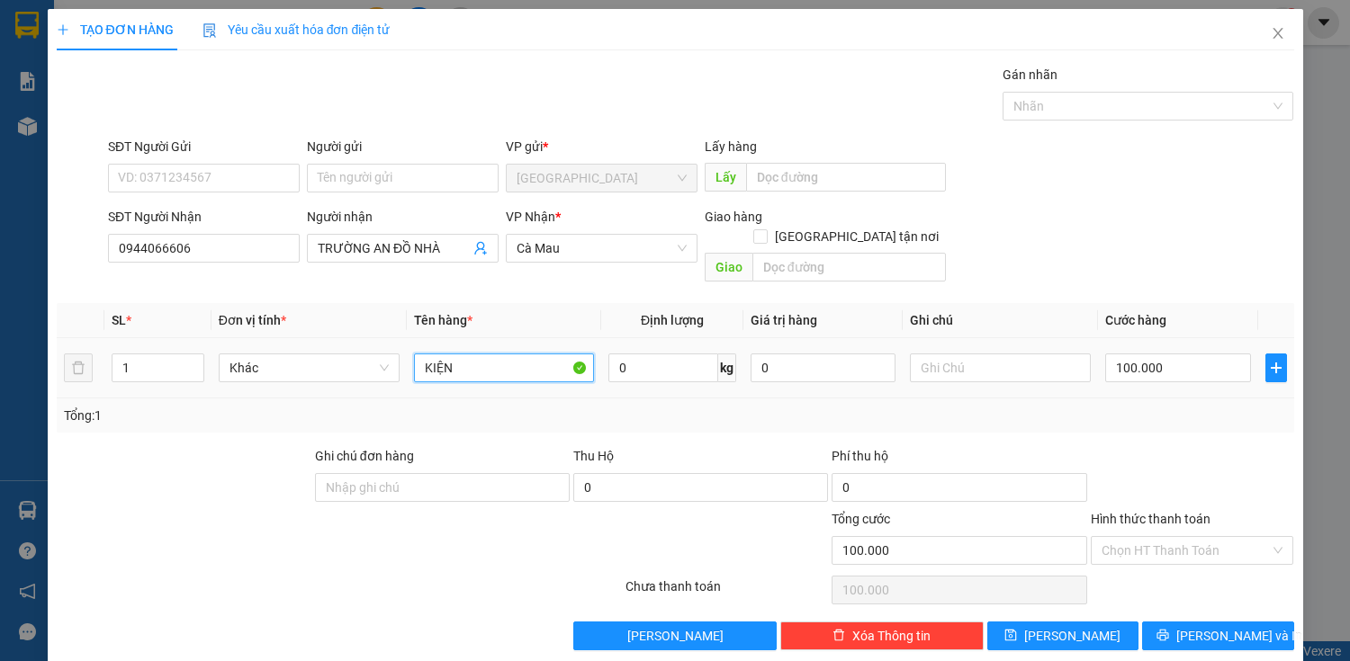
click at [459, 356] on input "KIỆN" at bounding box center [504, 368] width 181 height 29
type input "K"
type input "THÙNG"
click at [1163, 354] on input "100.000" at bounding box center [1177, 368] width 145 height 29
type input "5"
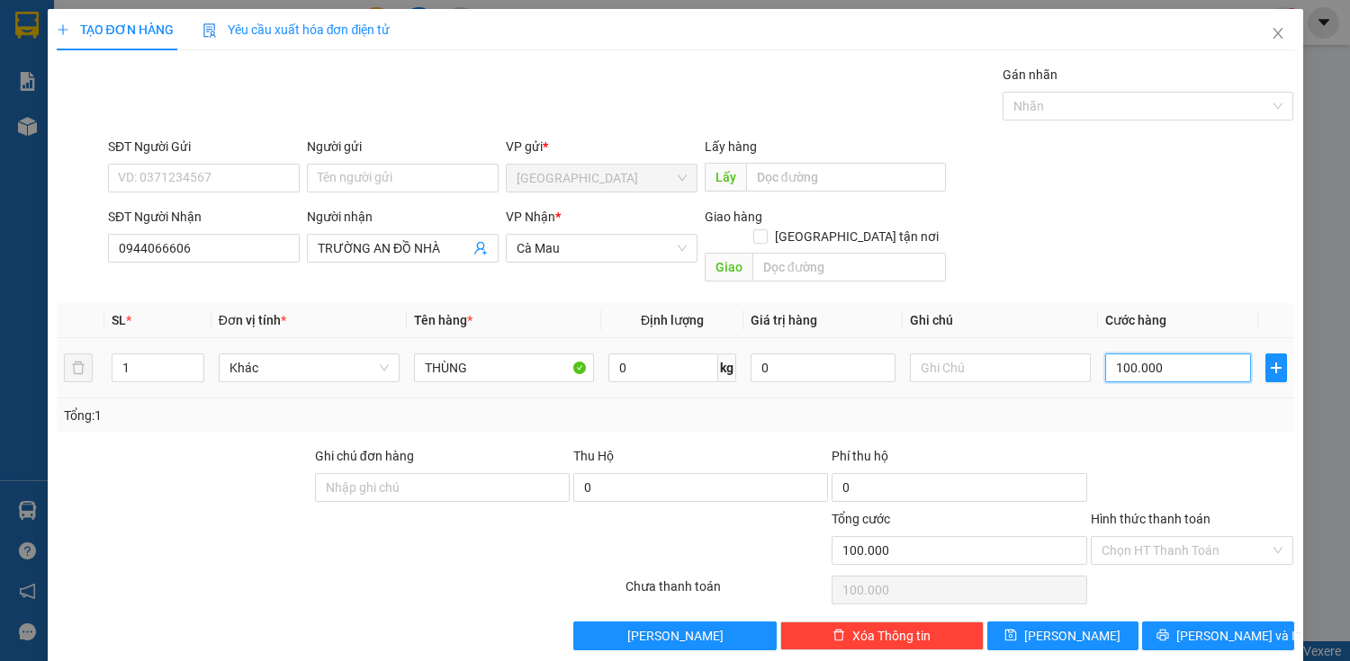
type input "5"
type input "50"
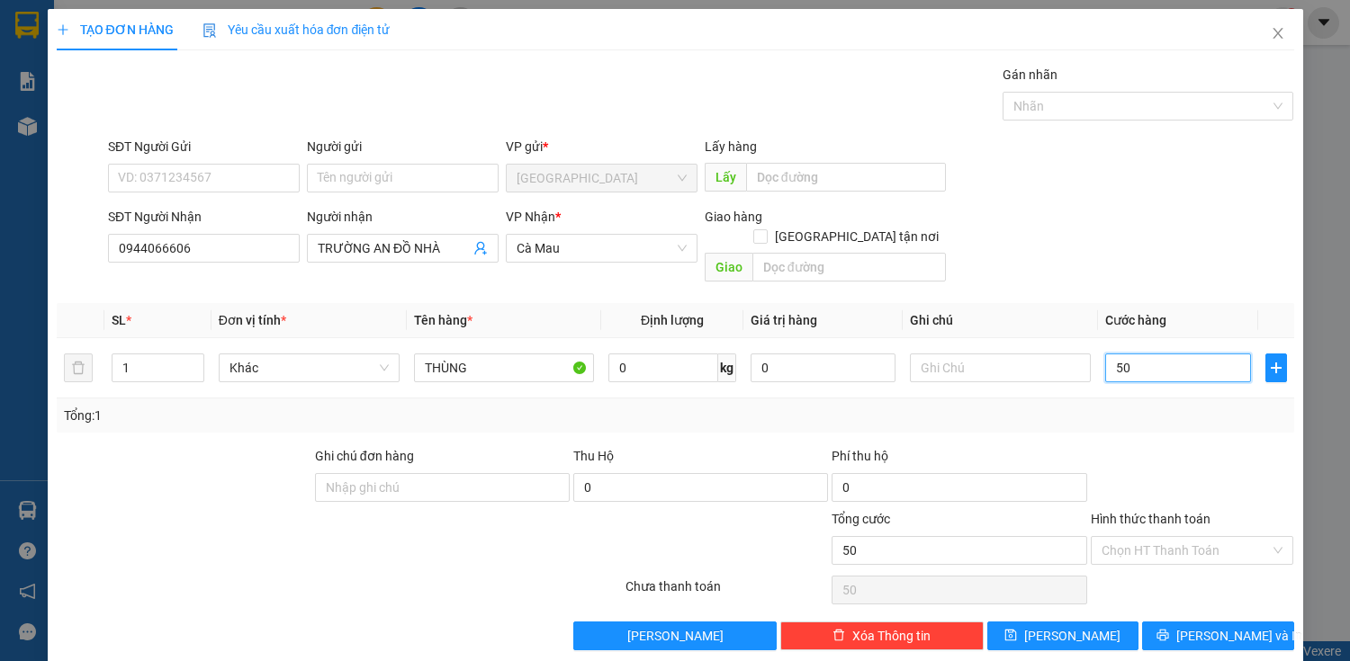
type input "500"
type input "5.000"
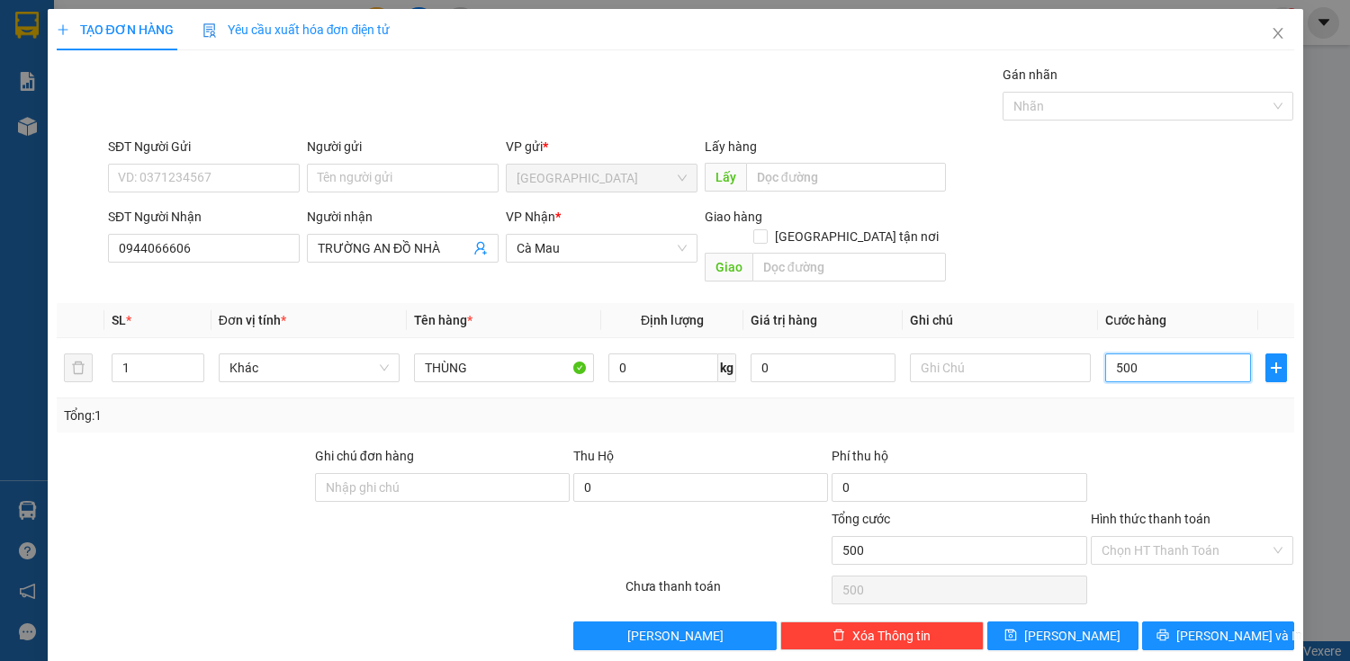
type input "5.000"
type input "50.000"
drag, startPoint x: 1217, startPoint y: 615, endPoint x: 1191, endPoint y: 585, distance: 39.5
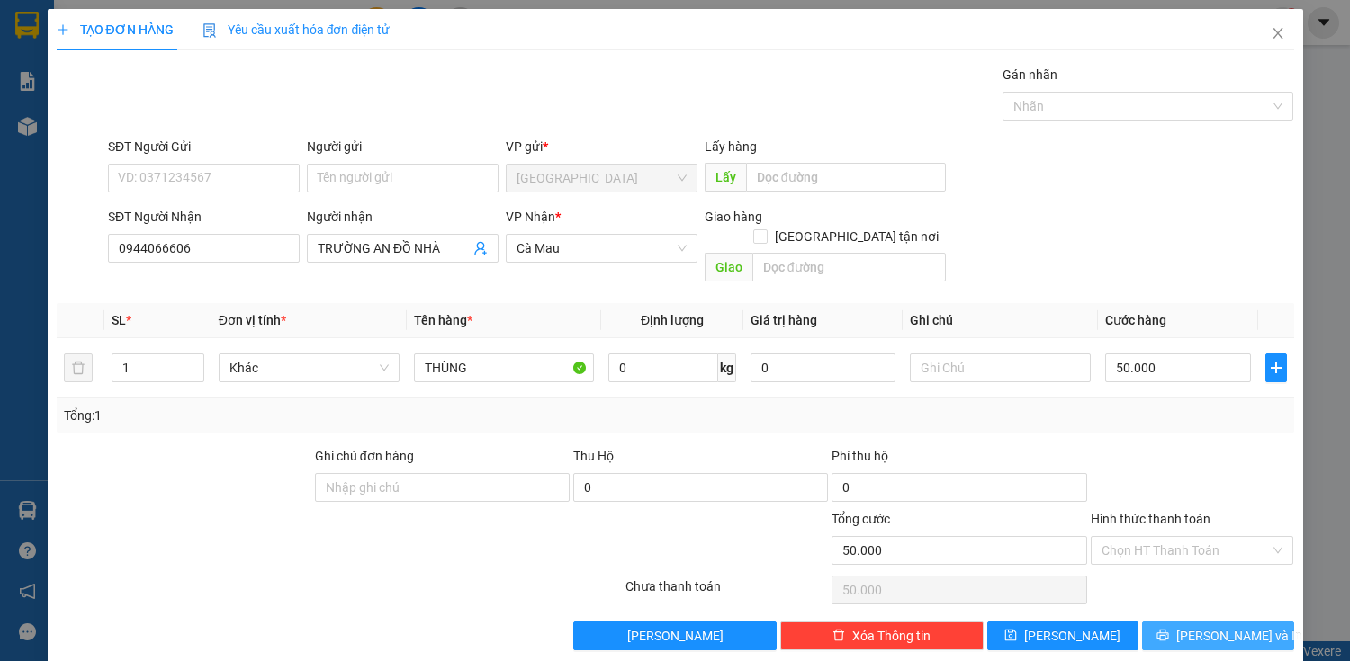
click at [1214, 626] on span "Lưu và In" at bounding box center [1239, 636] width 126 height 20
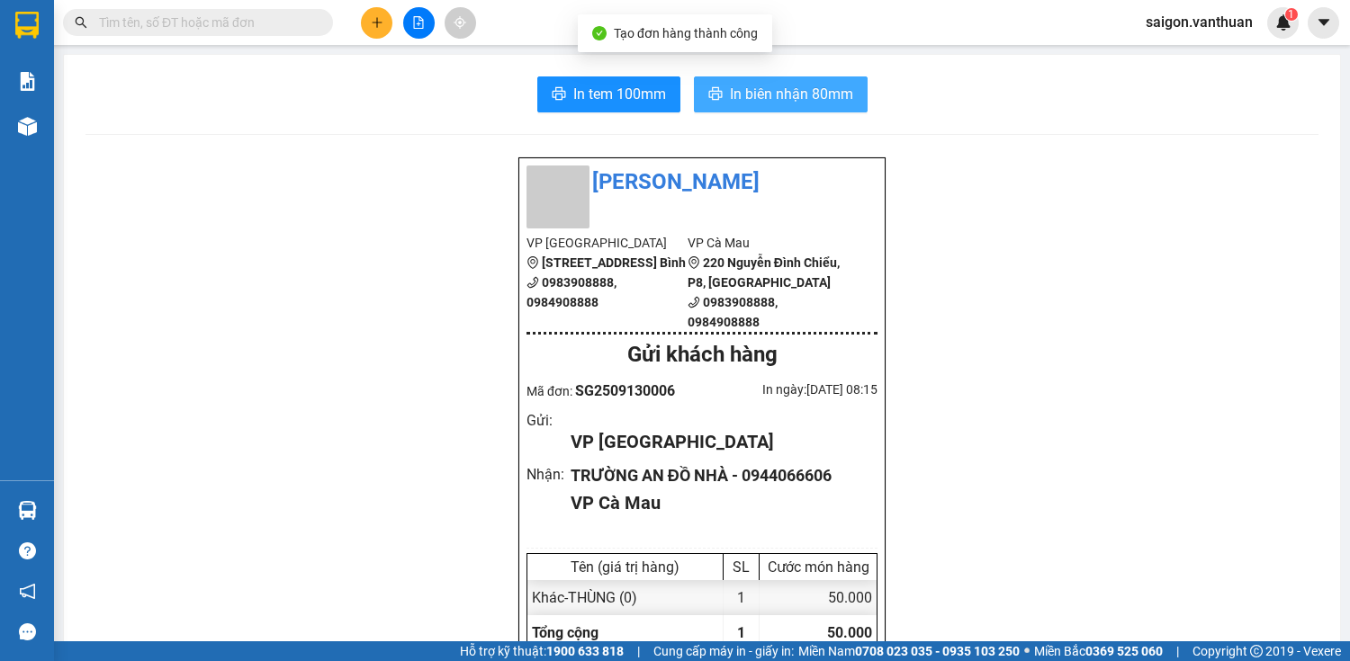
drag, startPoint x: 751, startPoint y: 108, endPoint x: 727, endPoint y: 108, distance: 23.4
click at [751, 108] on button "In biên nhận 80mm" at bounding box center [781, 94] width 174 height 36
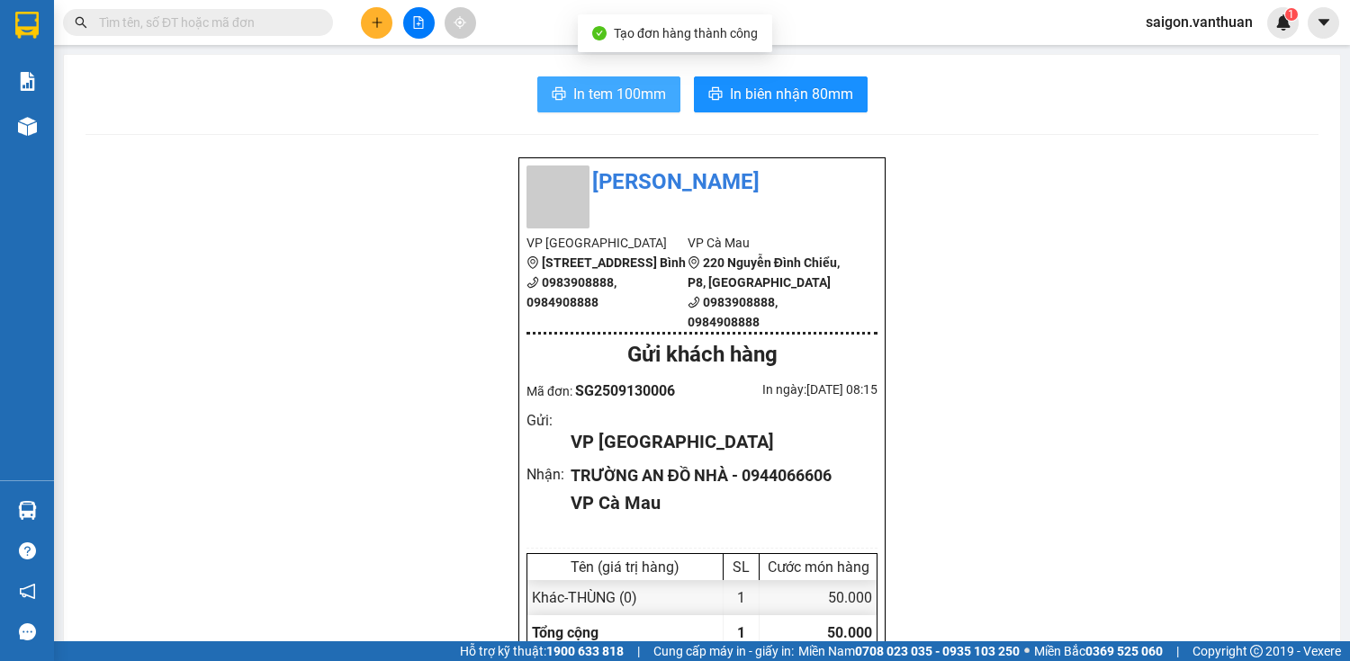
click at [625, 101] on span "In tem 100mm" at bounding box center [619, 94] width 93 height 22
click at [423, 19] on icon "file-add" at bounding box center [419, 22] width 10 height 13
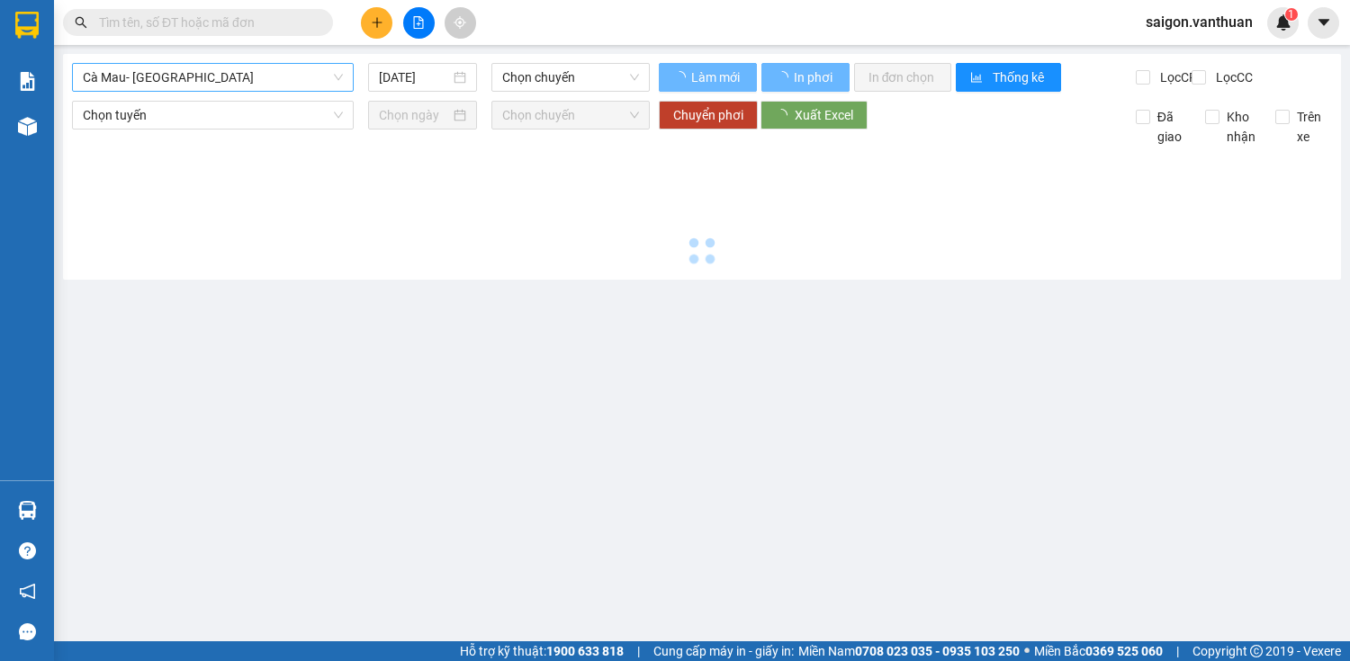
click at [232, 90] on span "Cà Mau- Sài Gòn" at bounding box center [213, 77] width 260 height 27
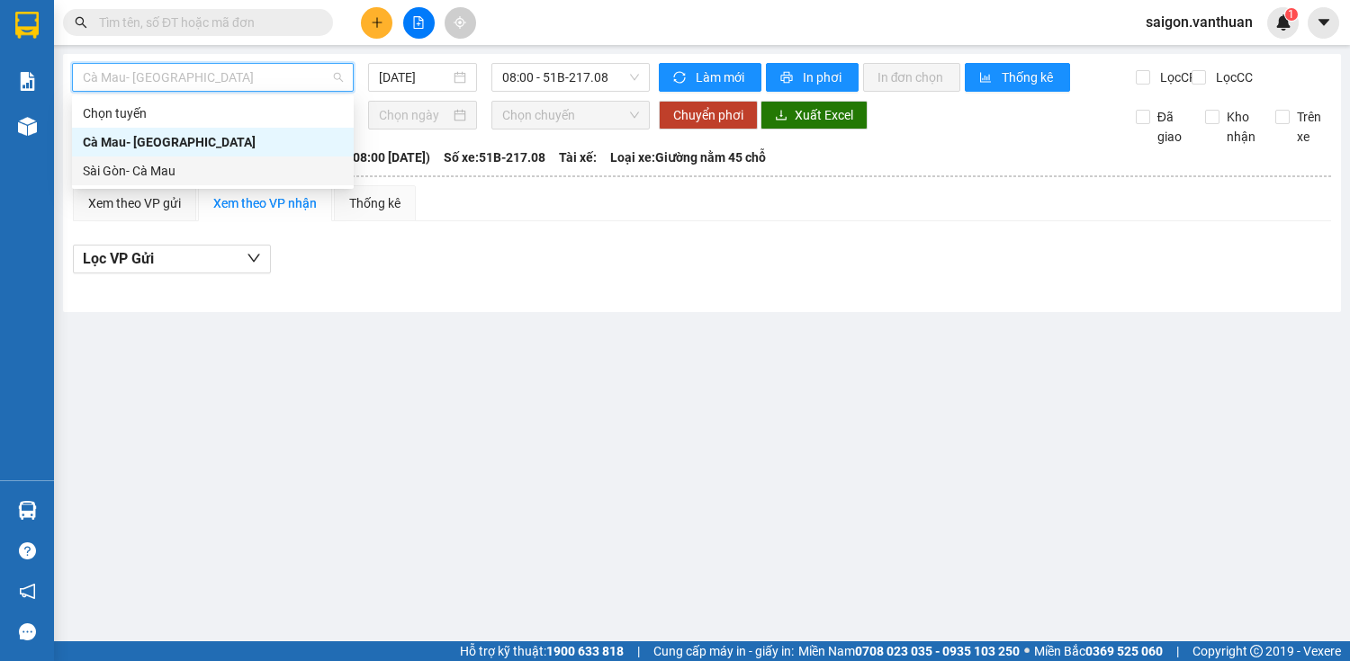
drag, startPoint x: 170, startPoint y: 169, endPoint x: 364, endPoint y: 54, distance: 225.2
click at [172, 169] on div "Sài Gòn- Cà Mau" at bounding box center [213, 171] width 260 height 20
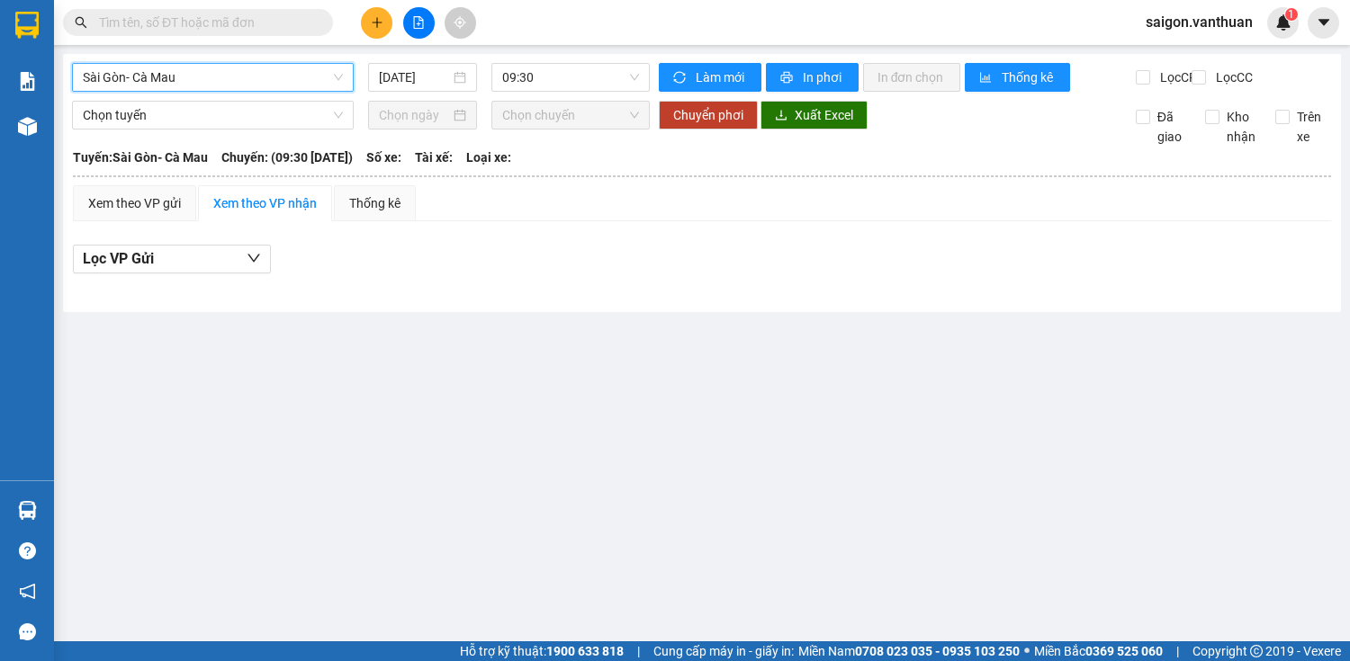
click at [570, 59] on div "Sài Gòn- Cà Mau Sài Gòn- Cà Mau 13/09/2025 09:30 Làm mới In phơi In đơn chọn Th…" at bounding box center [702, 183] width 1278 height 258
drag, startPoint x: 575, startPoint y: 82, endPoint x: 479, endPoint y: 100, distance: 98.0
click at [575, 83] on span "09:30" at bounding box center [570, 77] width 137 height 27
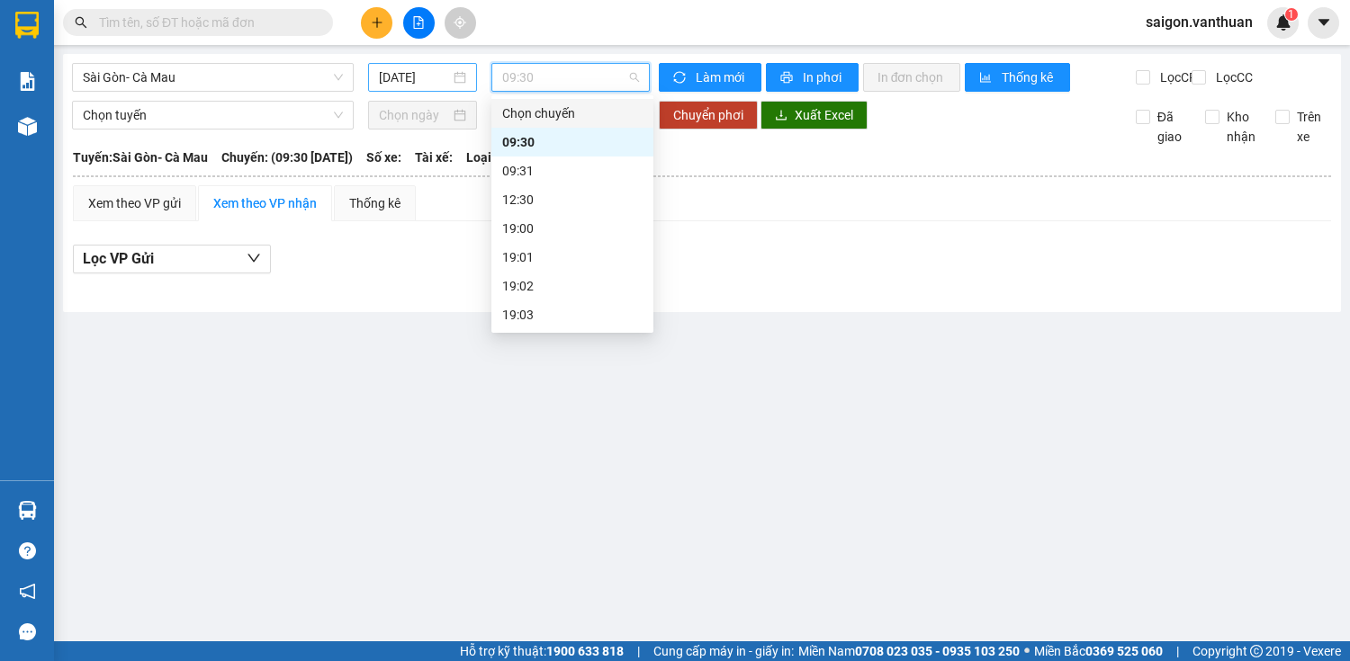
click at [385, 79] on input "[DATE]" at bounding box center [414, 77] width 71 height 20
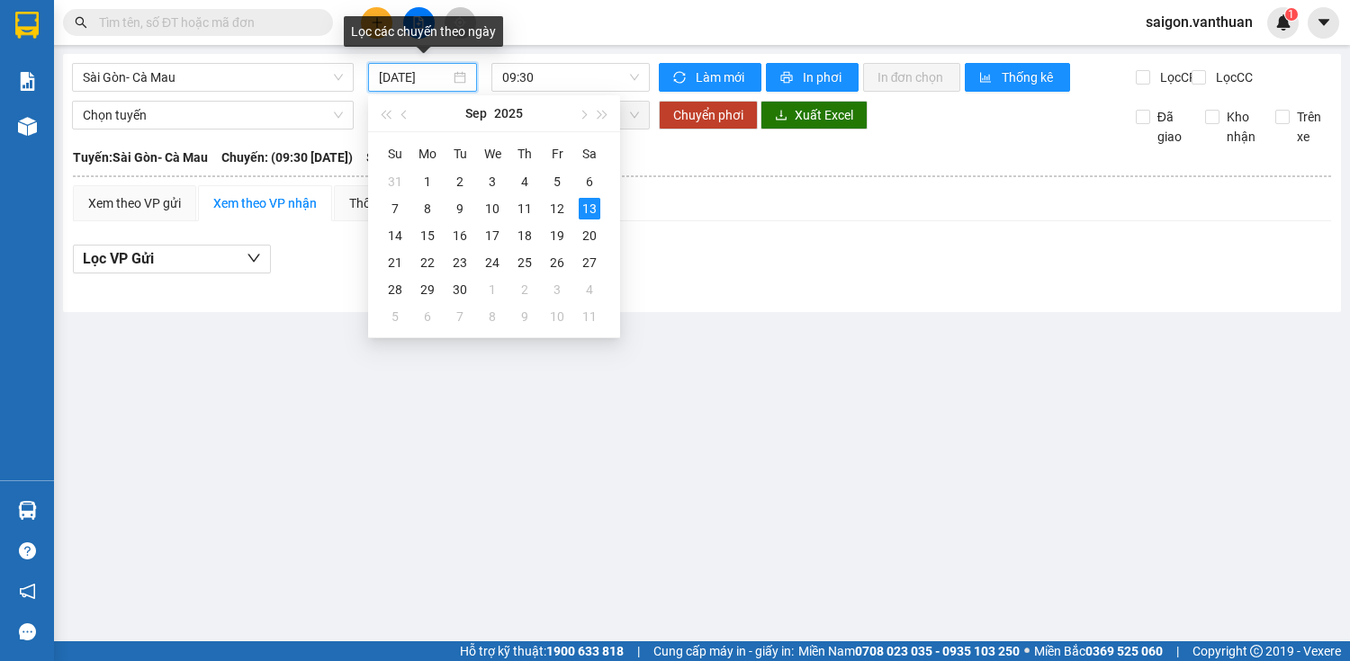
click at [392, 79] on input "[DATE]" at bounding box center [414, 77] width 71 height 20
click at [574, 202] on td "13" at bounding box center [589, 208] width 32 height 27
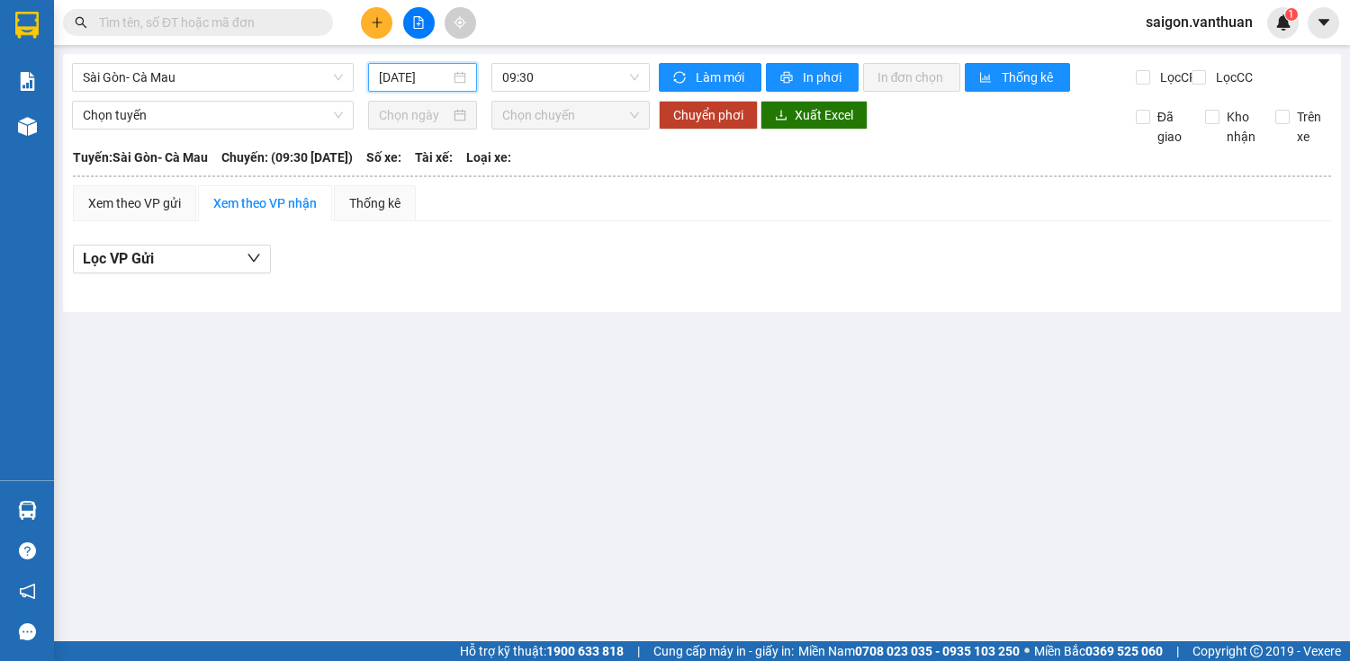
click at [390, 77] on input "[DATE]" at bounding box center [414, 77] width 71 height 20
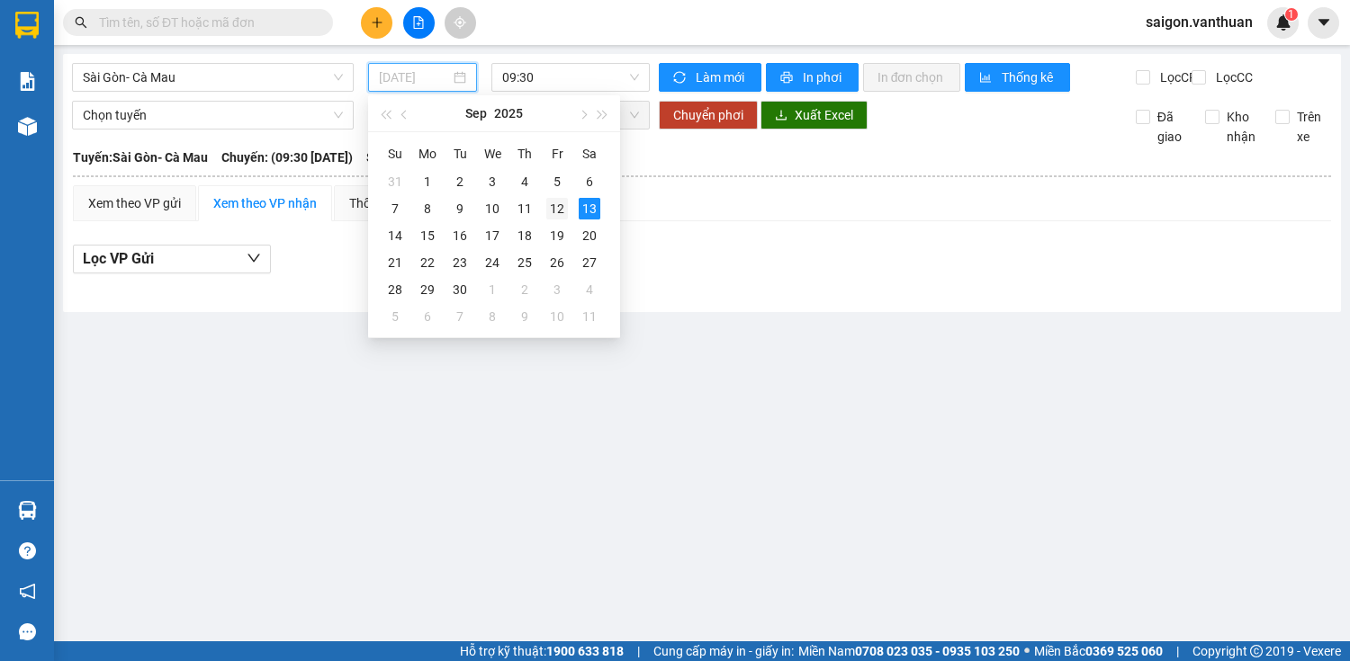
click at [550, 206] on div "12" at bounding box center [557, 209] width 22 height 22
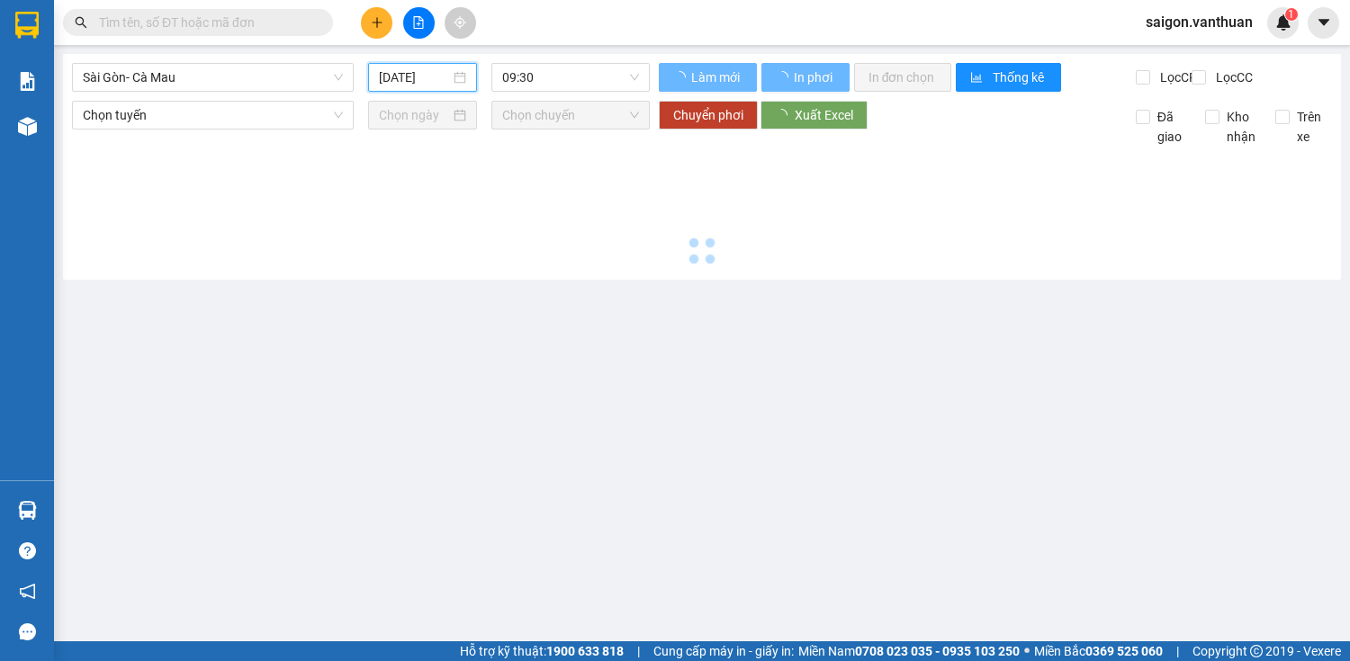
type input "12/09/2025"
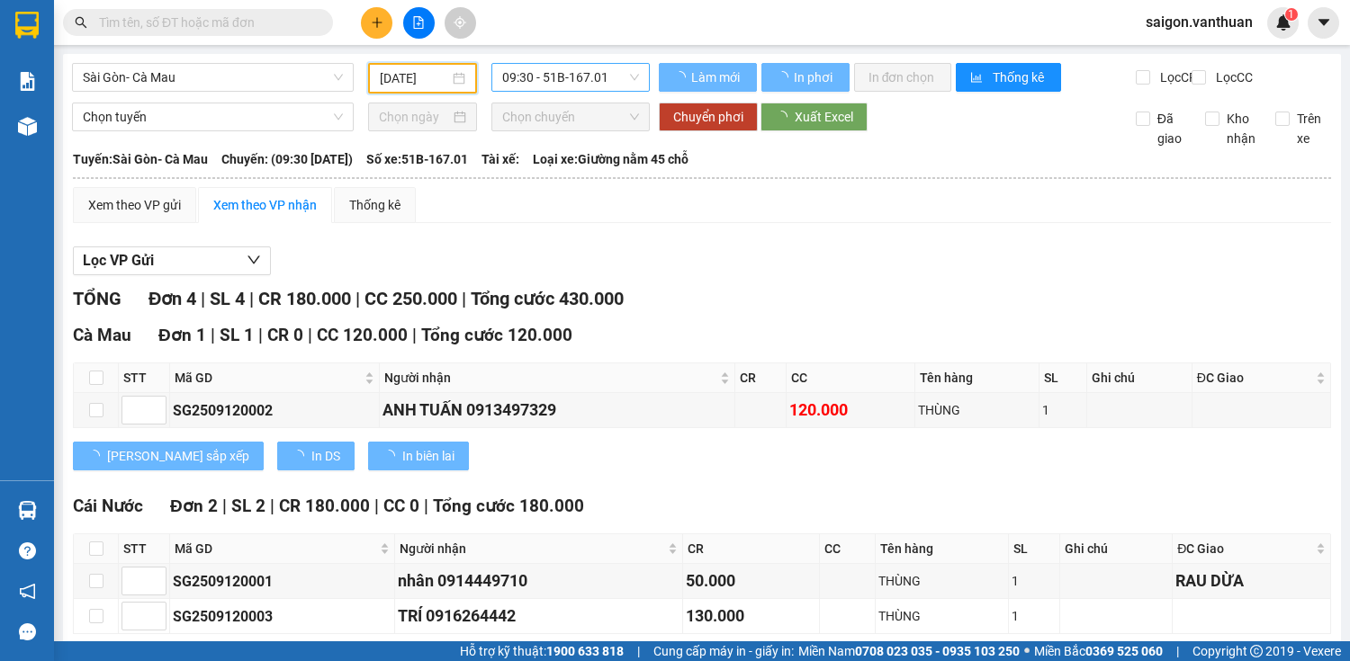
click at [595, 85] on div "Sài Gòn- Cà Mau 12/09/2025 09:30 - 51B-167.01" at bounding box center [361, 78] width 578 height 31
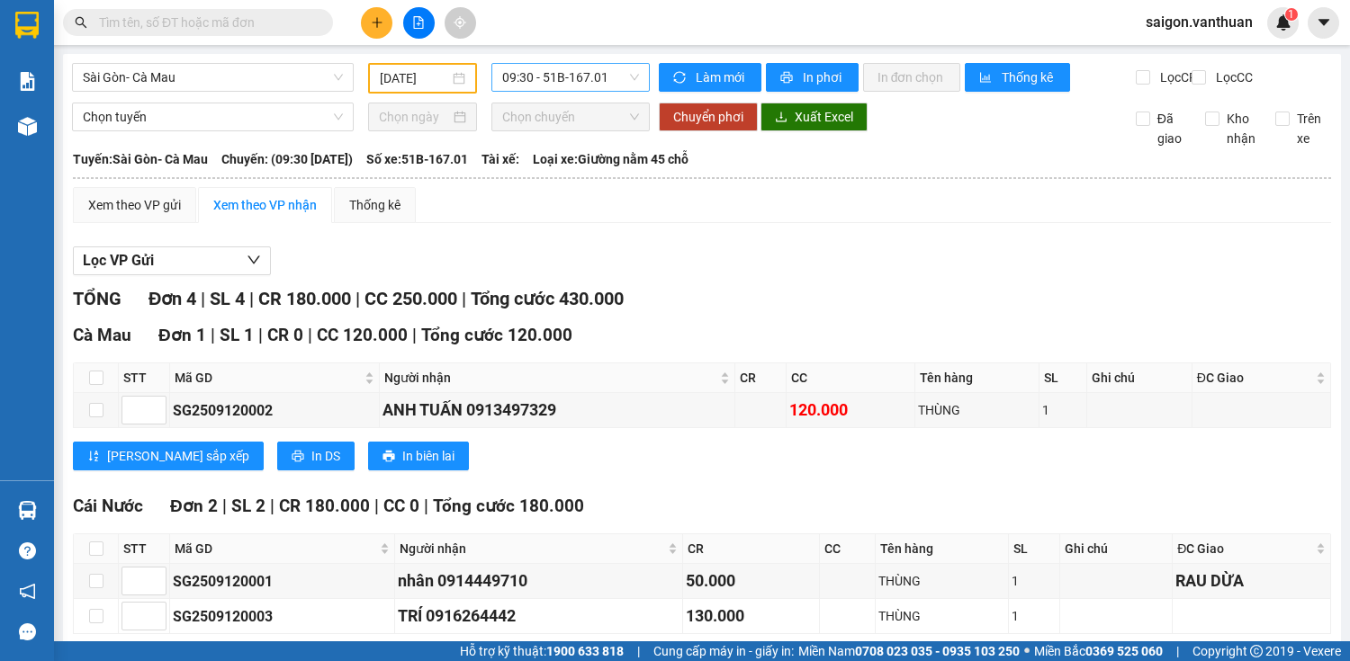
click at [601, 81] on span "09:30 - 51B-167.01" at bounding box center [570, 77] width 137 height 27
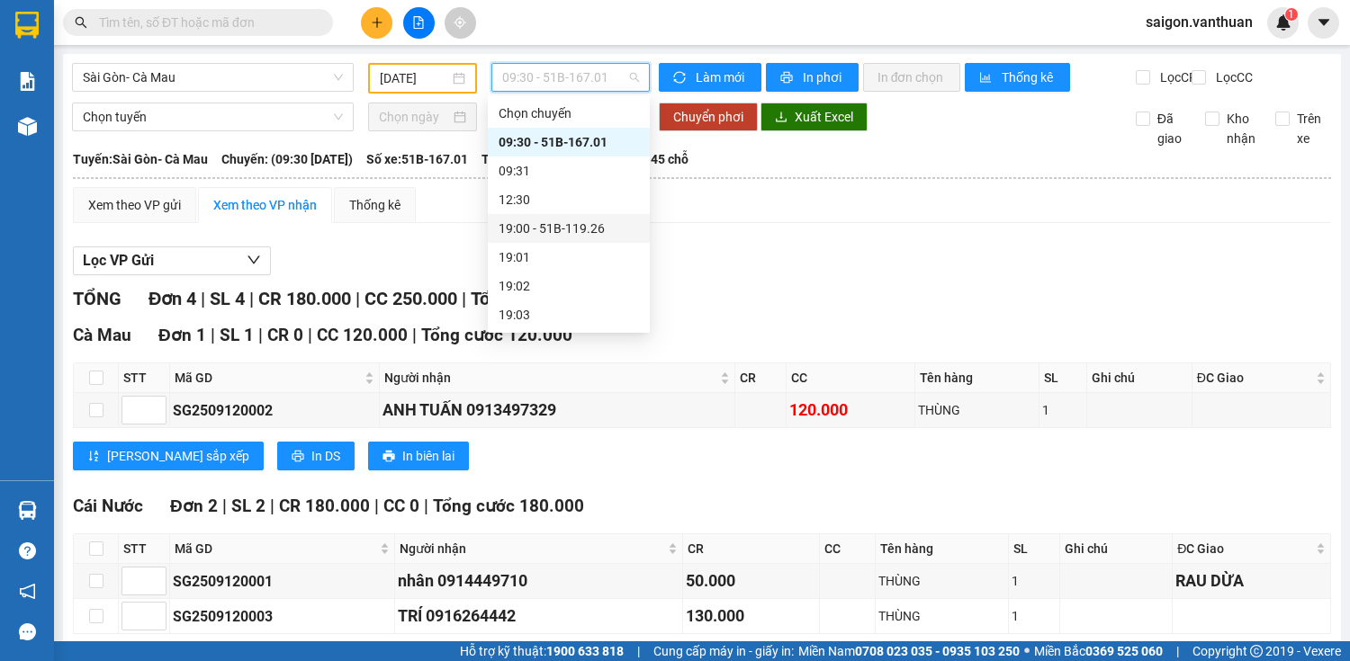
click at [566, 216] on div "19:00 - 51B-119.26" at bounding box center [569, 228] width 162 height 29
